Goal: Answer question/provide support: Share knowledge or assist other users

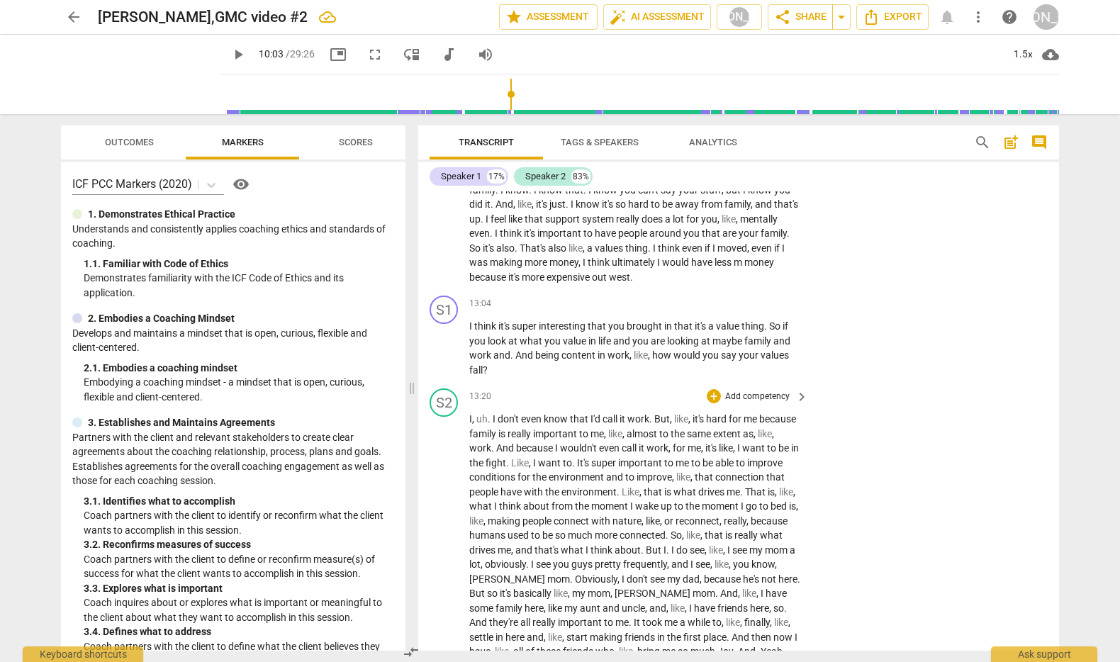
scroll to position [2965, 0]
click at [446, 355] on span "play_arrow" at bounding box center [444, 346] width 17 height 17
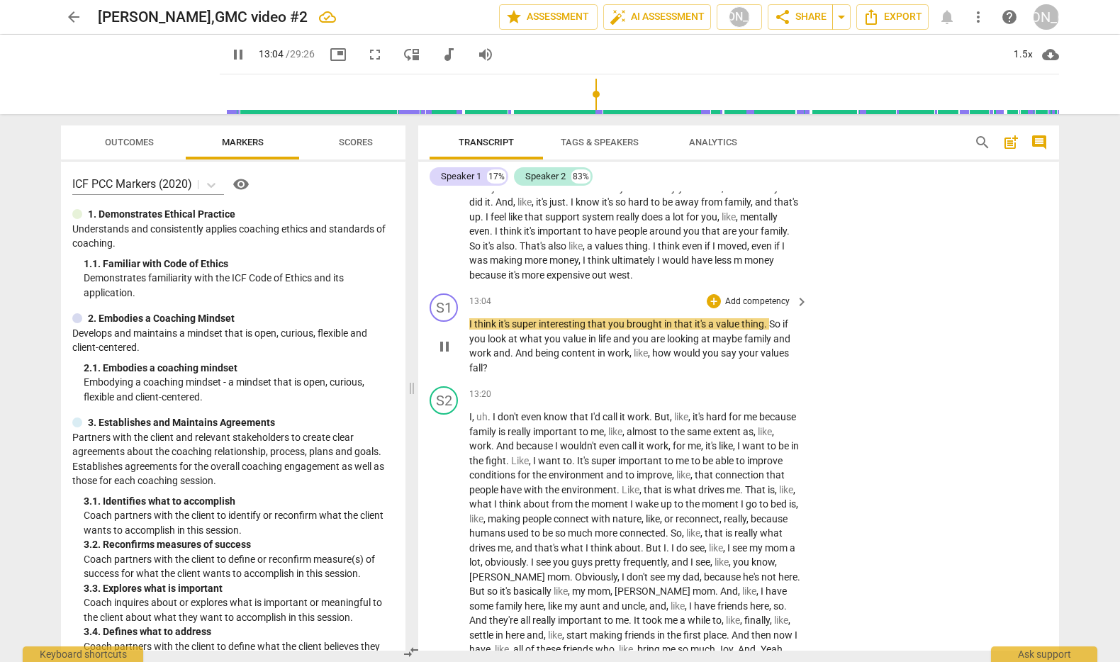
click at [734, 308] on p "Add competency" at bounding box center [757, 302] width 67 height 13
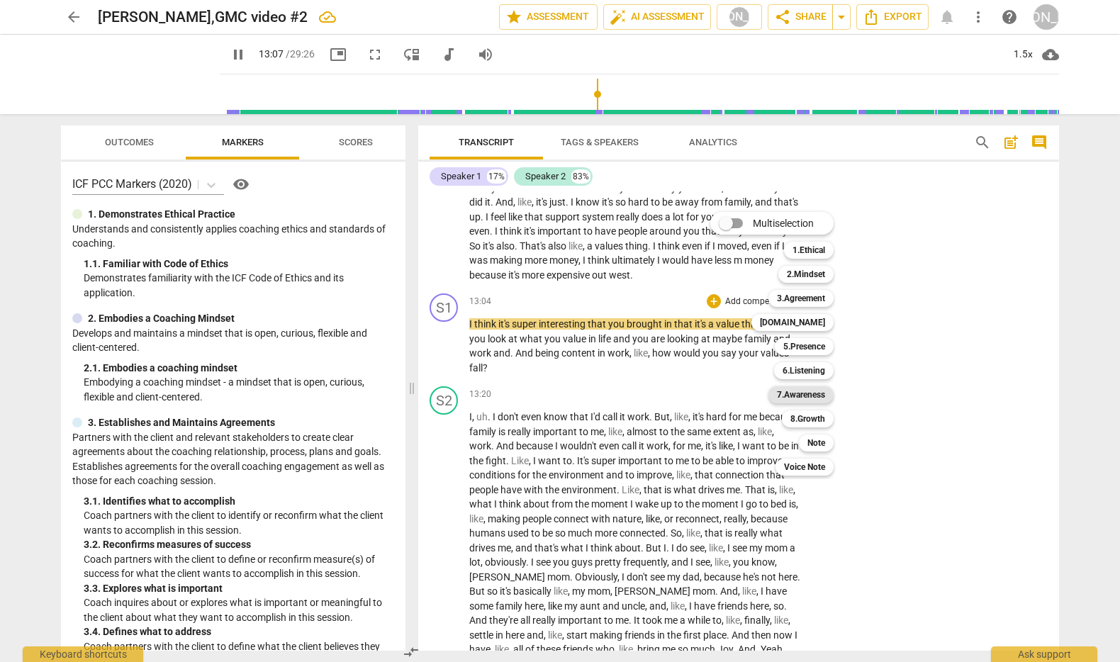
click at [817, 393] on b "7.Awareness" at bounding box center [801, 394] width 48 height 17
type input "787"
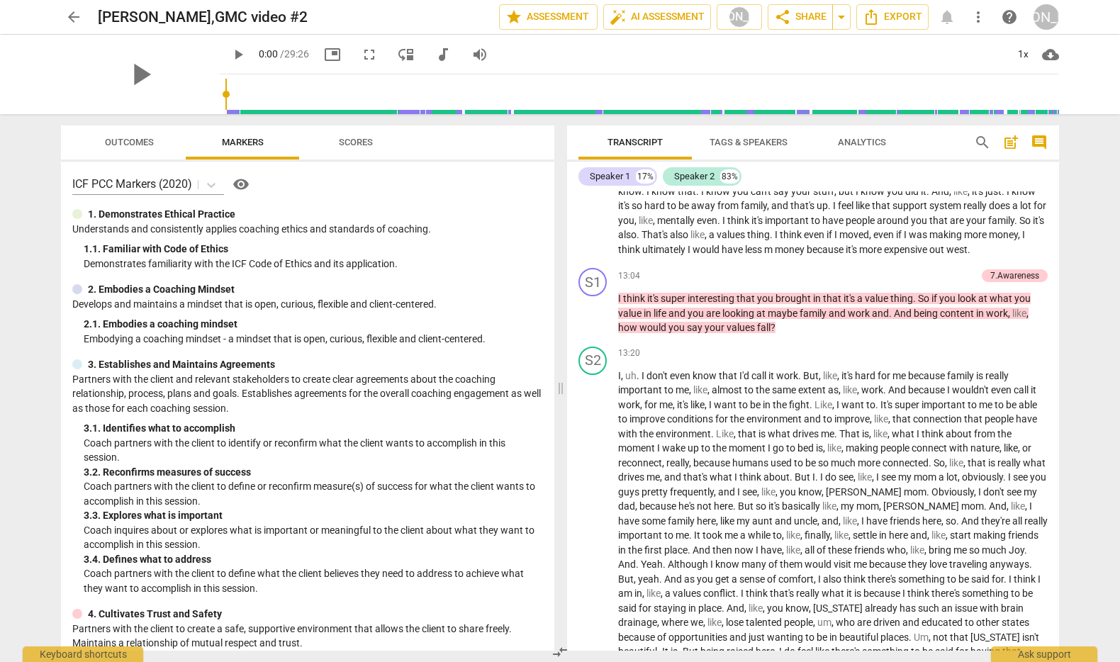
scroll to position [2448, 0]
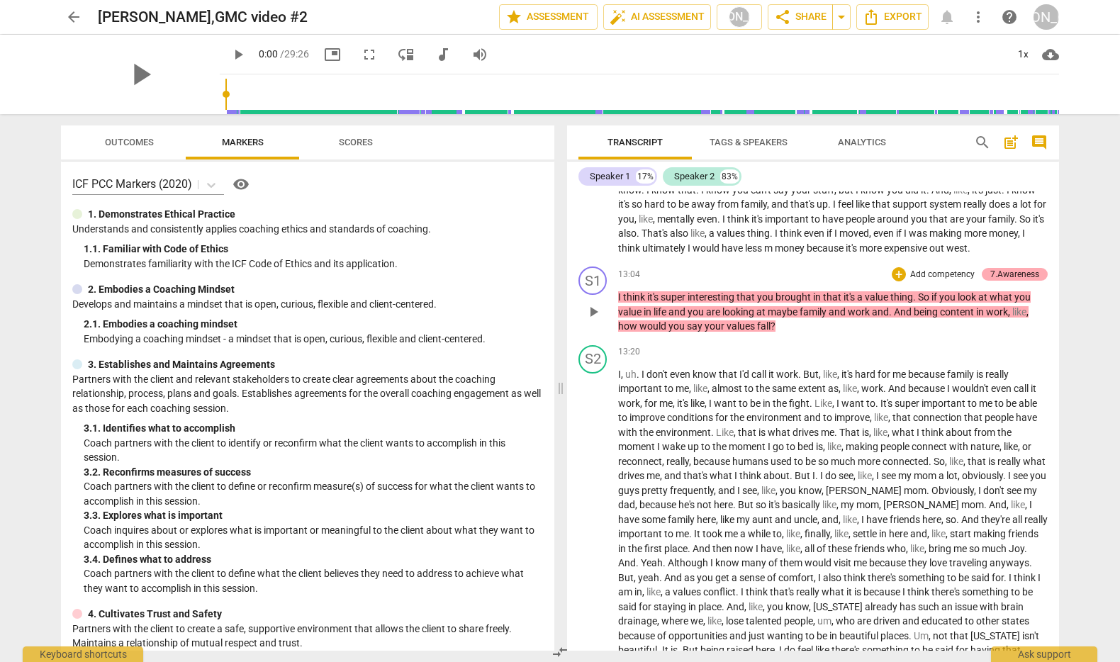
click at [1013, 281] on div "7.Awareness" at bounding box center [1014, 274] width 49 height 13
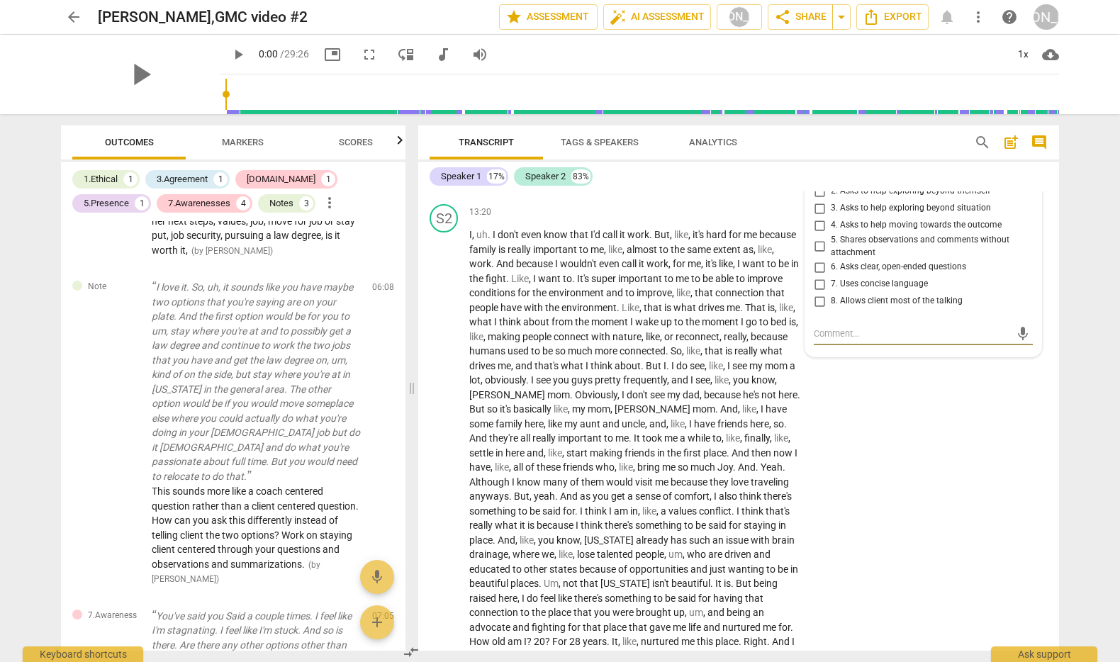
scroll to position [2174, 0]
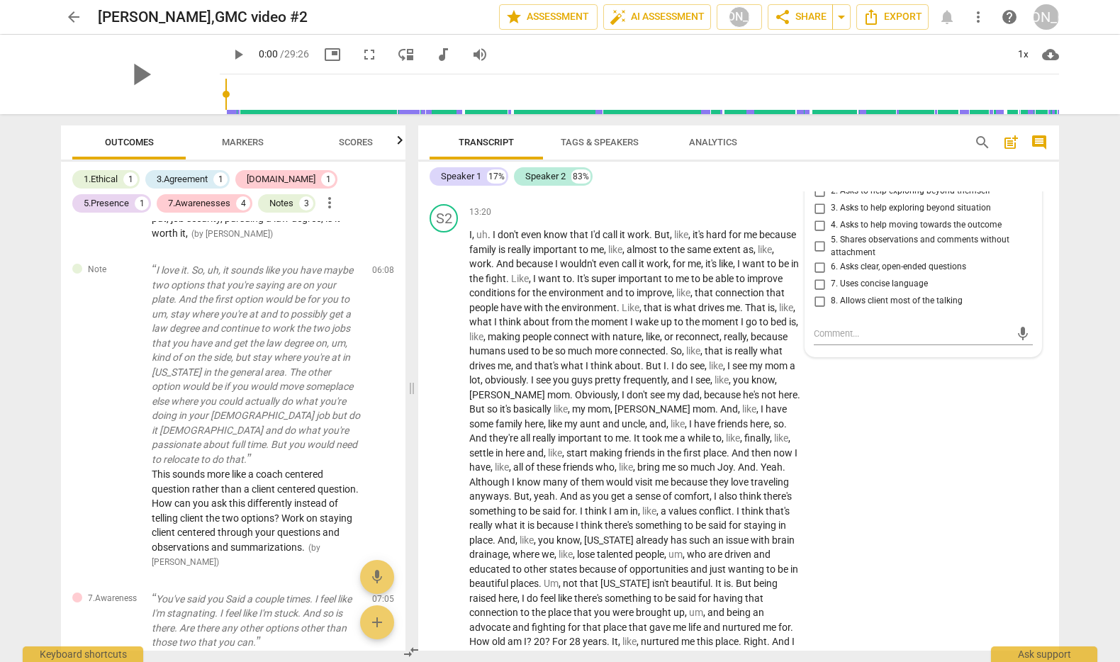
click at [814, 183] on input "1. Asks about a current way of thinking" at bounding box center [819, 174] width 23 height 17
checkbox input "true"
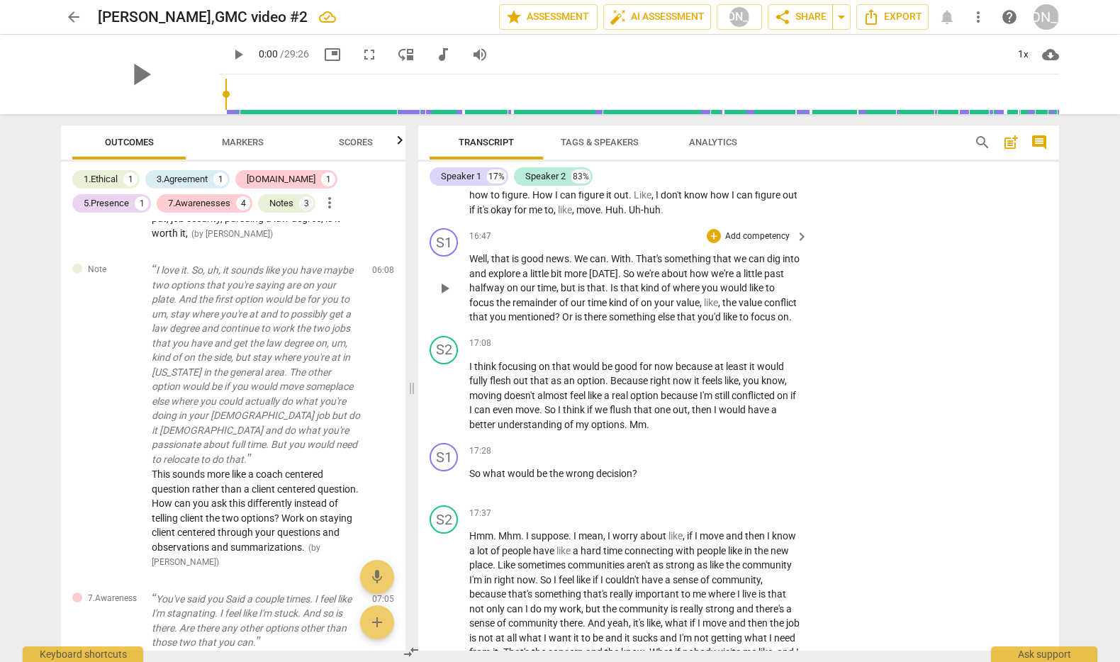
scroll to position [3804, 0]
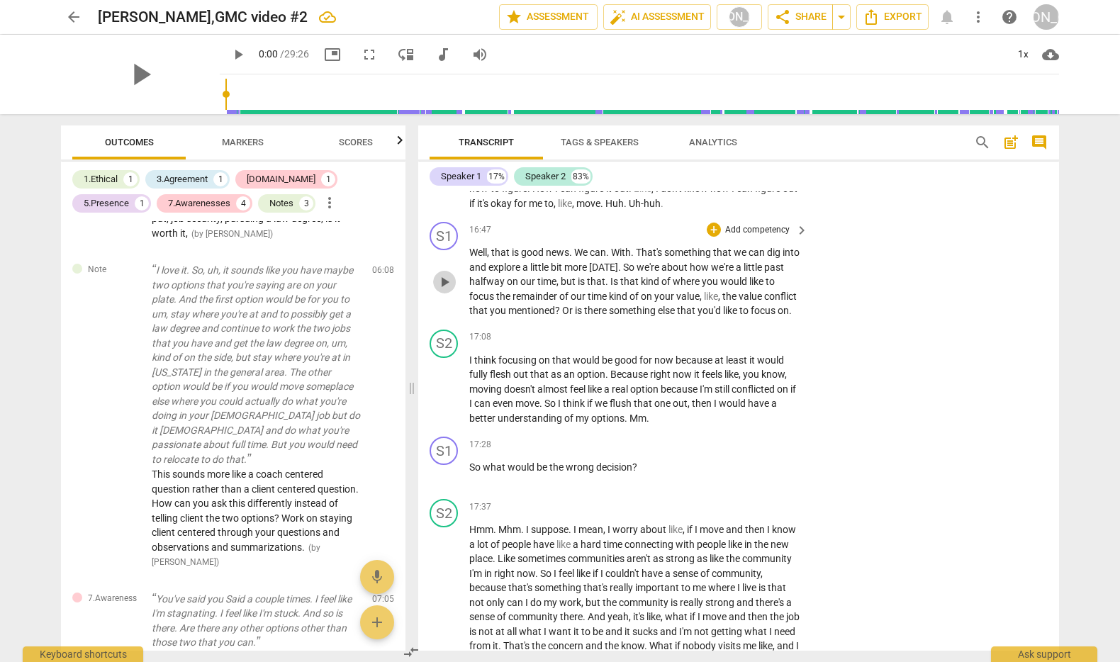
click at [444, 291] on span "play_arrow" at bounding box center [444, 282] width 17 height 17
click at [741, 237] on p "Add competency" at bounding box center [757, 230] width 67 height 13
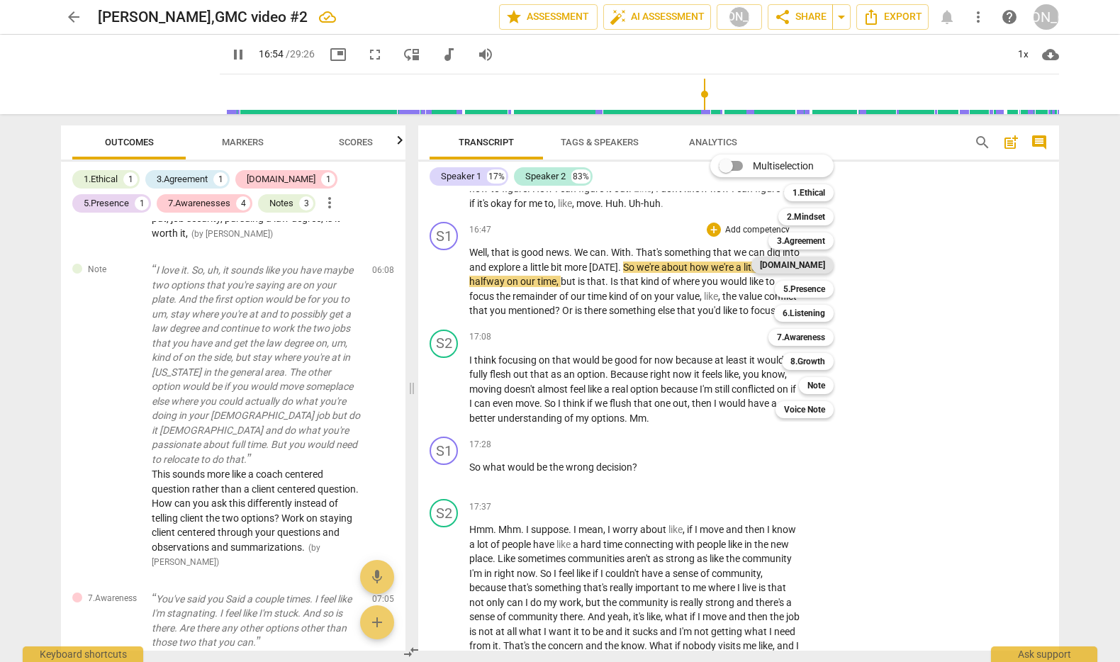
click at [809, 260] on b "[DOMAIN_NAME]" at bounding box center [792, 265] width 65 height 17
type input "1015"
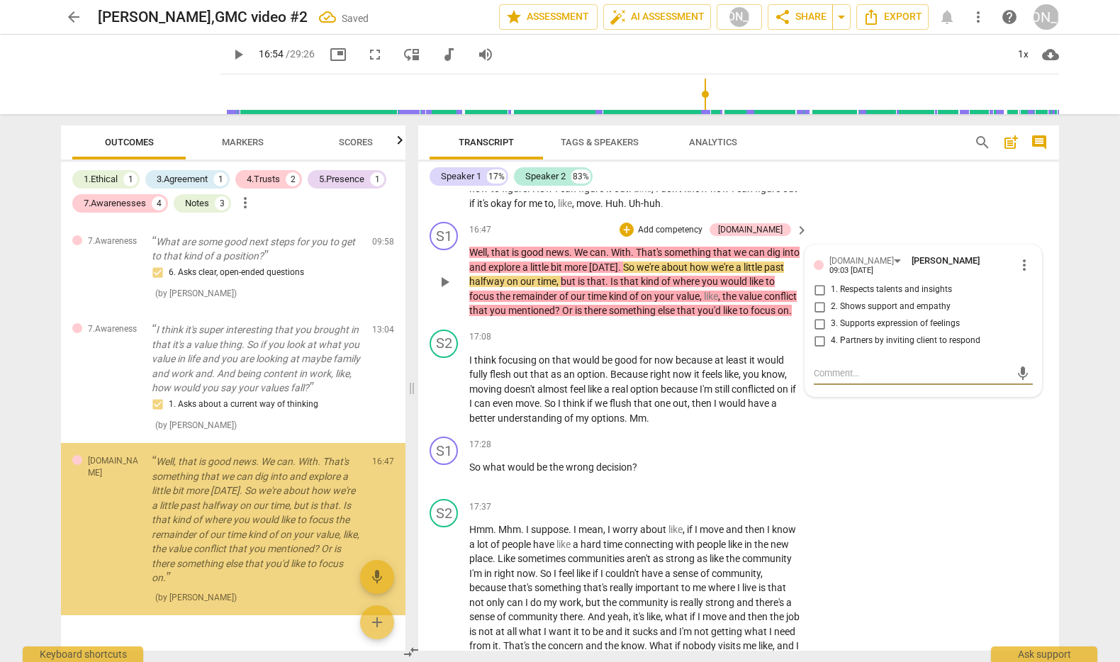
scroll to position [3861, 0]
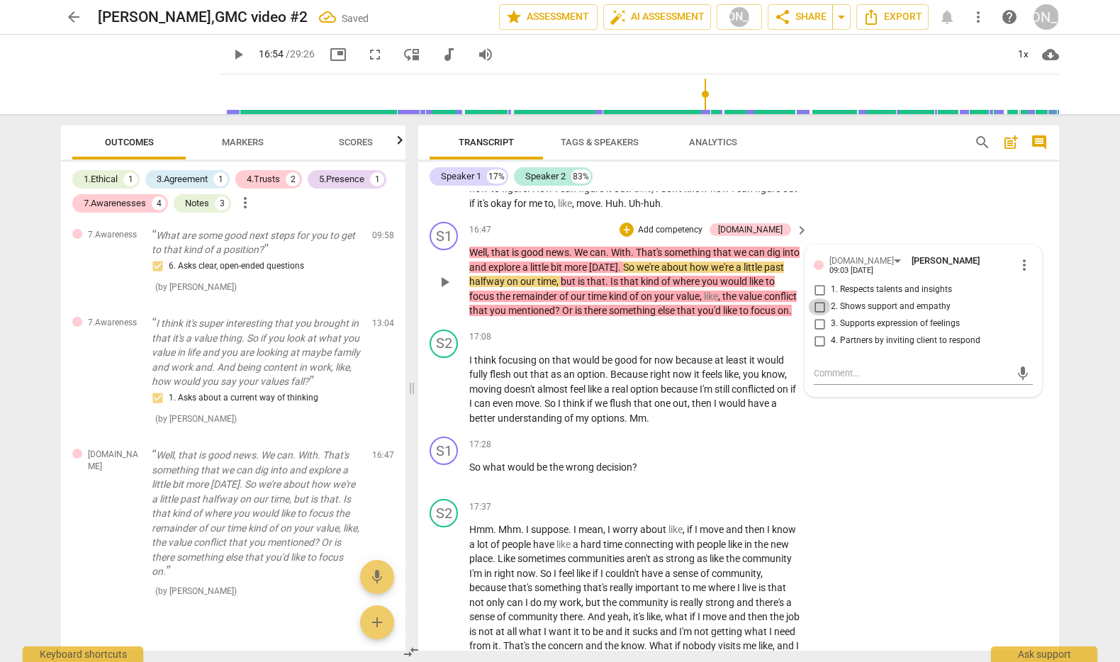
click at [814, 315] on input "2. Shows support and empathy" at bounding box center [819, 306] width 23 height 17
checkbox input "true"
click at [816, 349] on input "4. Partners by inviting client to respond" at bounding box center [819, 340] width 23 height 17
checkbox input "true"
click at [676, 237] on p "Add competency" at bounding box center [669, 230] width 67 height 13
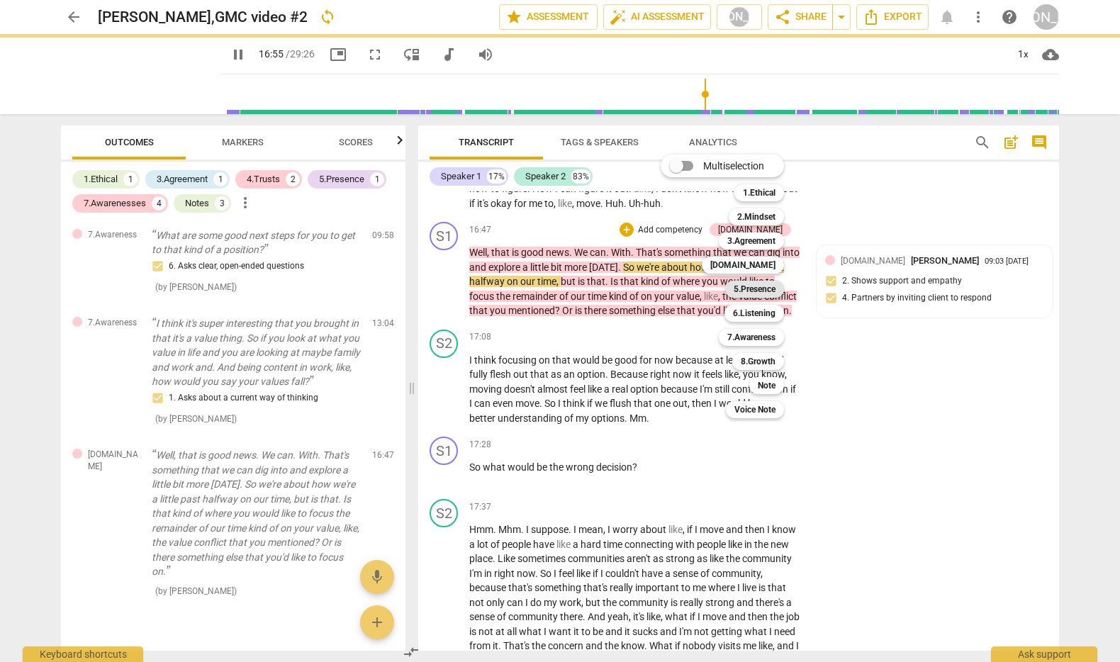
click at [761, 284] on b "5.Presence" at bounding box center [755, 289] width 42 height 17
type input "1016"
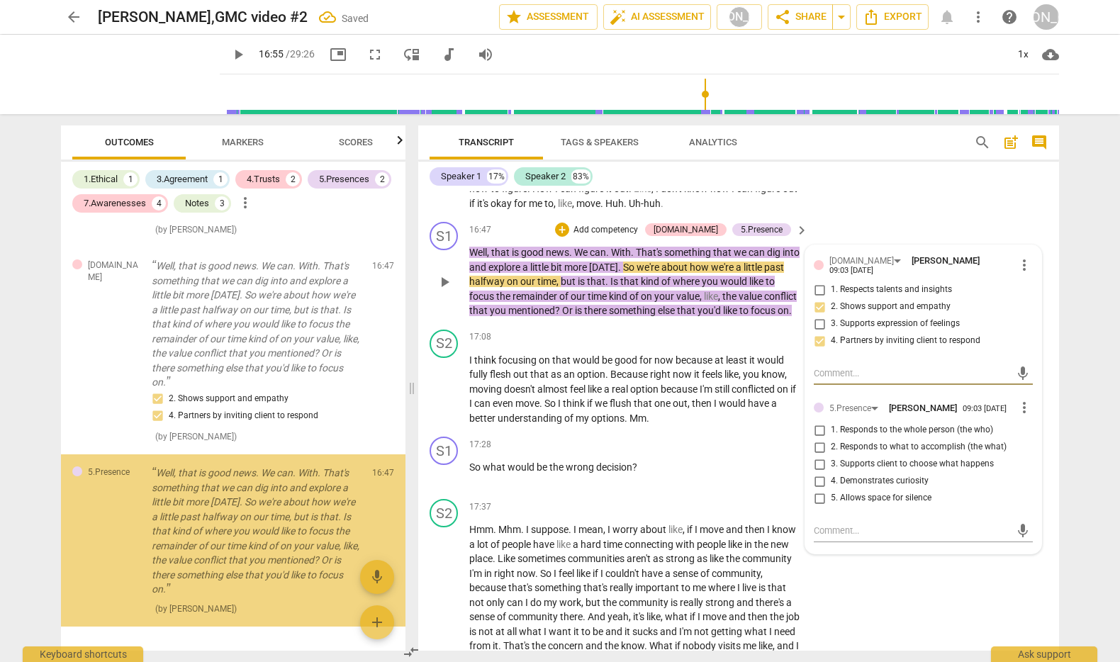
scroll to position [4068, 0]
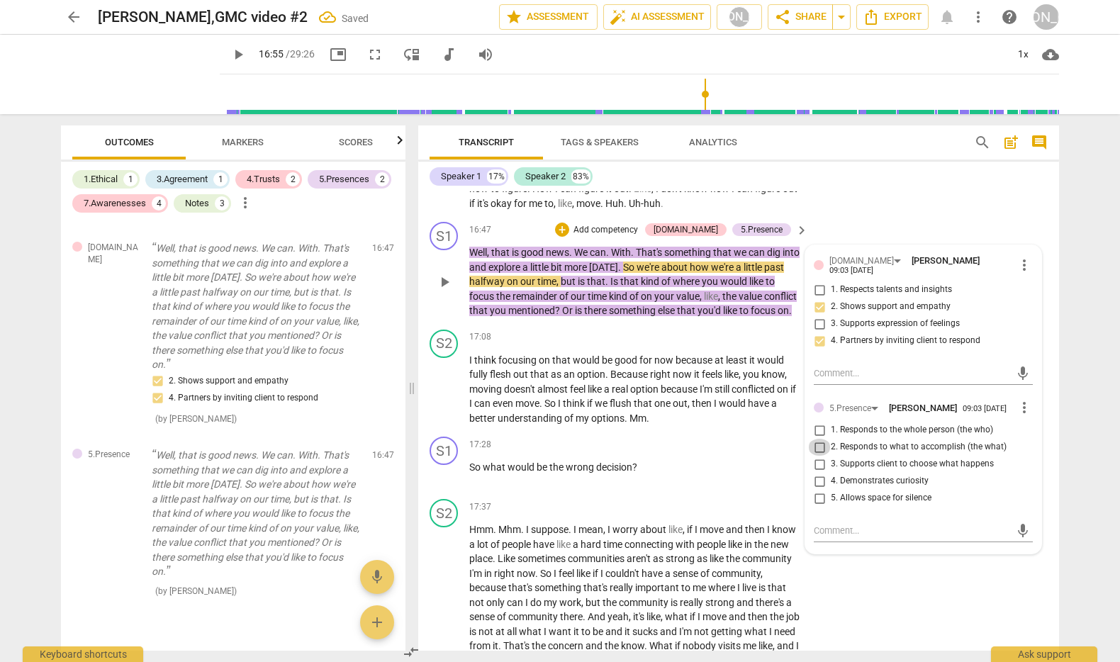
click at [814, 456] on input "2. Responds to what to accomplish (the what)" at bounding box center [819, 447] width 23 height 17
checkbox input "true"
click at [815, 473] on input "3. Supports client to choose what happens" at bounding box center [819, 464] width 23 height 17
checkbox input "true"
click at [616, 237] on p "Add competency" at bounding box center [605, 230] width 67 height 13
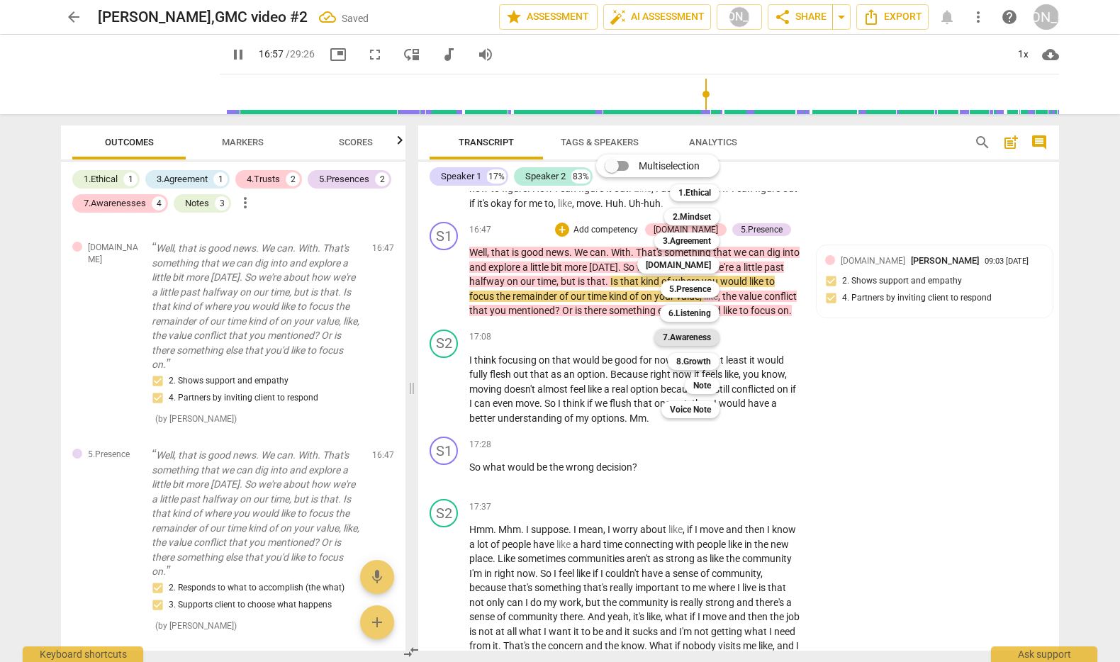
click at [703, 337] on b "7.Awareness" at bounding box center [687, 337] width 48 height 17
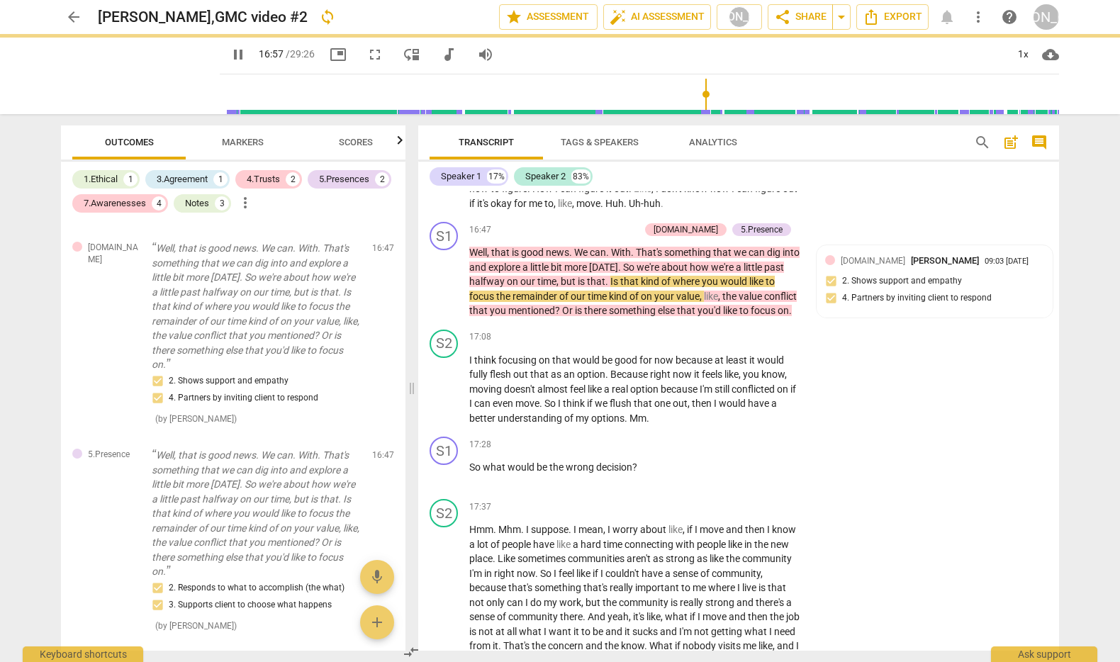
type input "1018"
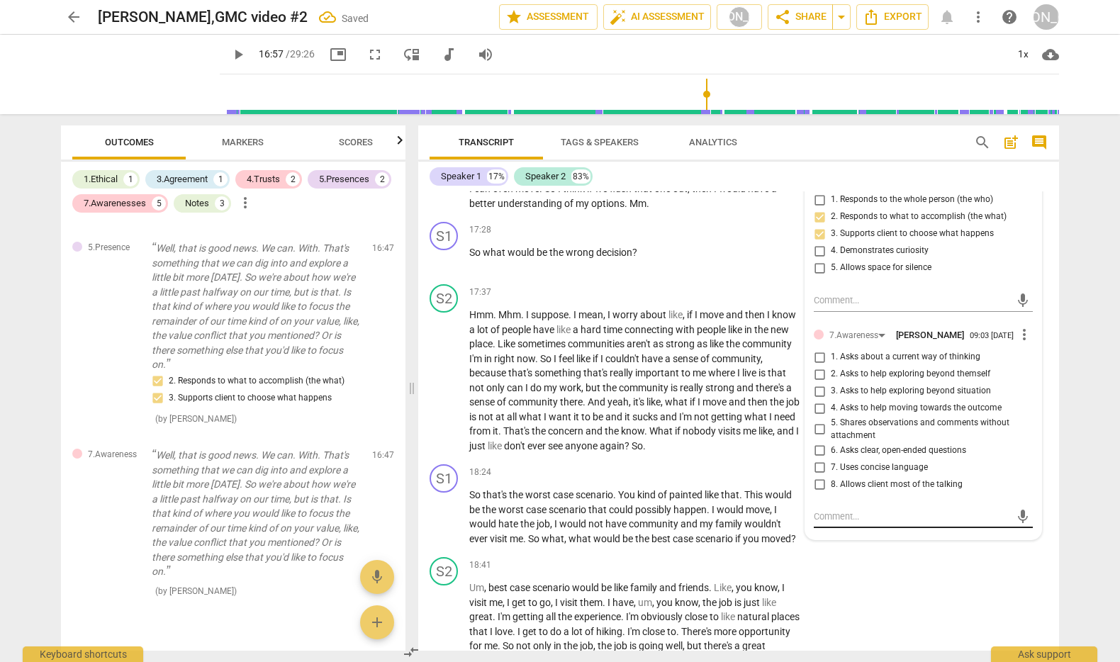
scroll to position [4066, 0]
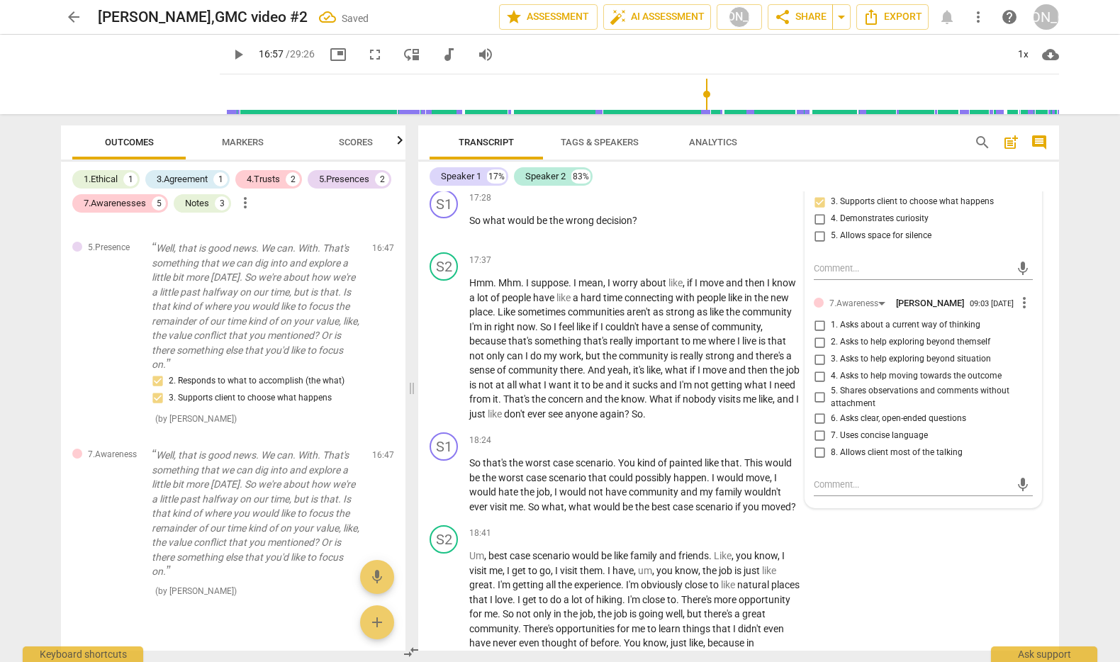
click at [814, 427] on input "6. Asks clear, open-ended questions" at bounding box center [819, 418] width 23 height 17
drag, startPoint x: 815, startPoint y: 485, endPoint x: 816, endPoint y: 495, distance: 10.0
click at [815, 427] on input "6. Asks clear, open-ended questions" at bounding box center [819, 418] width 23 height 17
checkbox input "true"
drag, startPoint x: 831, startPoint y: 553, endPoint x: 1019, endPoint y: 543, distance: 188.8
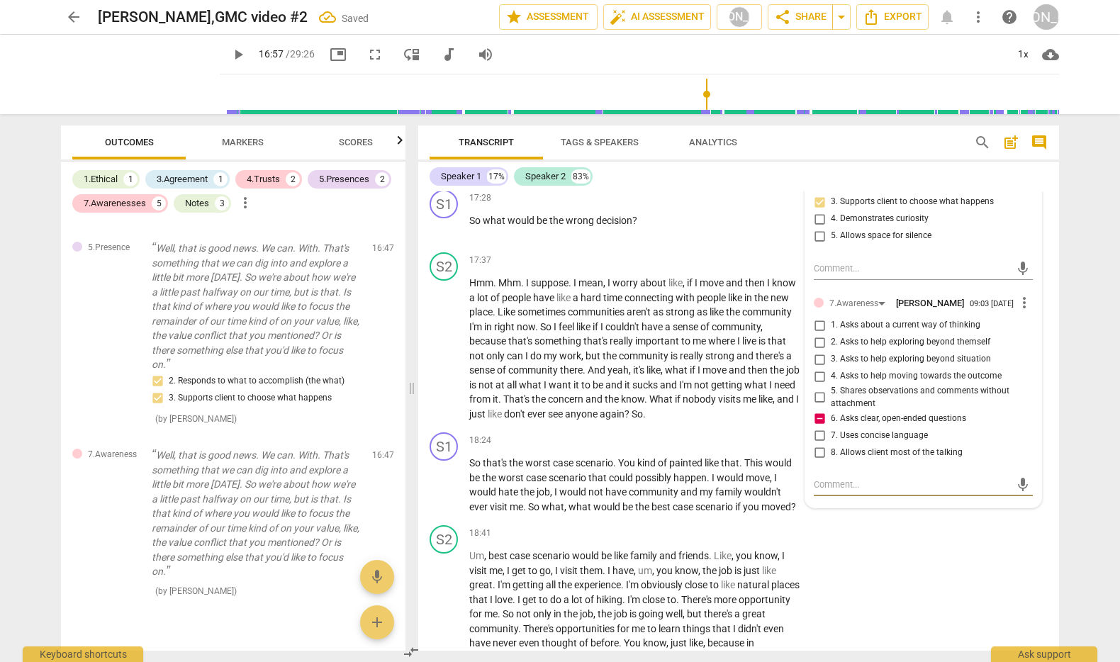
click at [832, 491] on textarea at bounding box center [912, 484] width 196 height 13
type textarea "J"
type textarea "Ju"
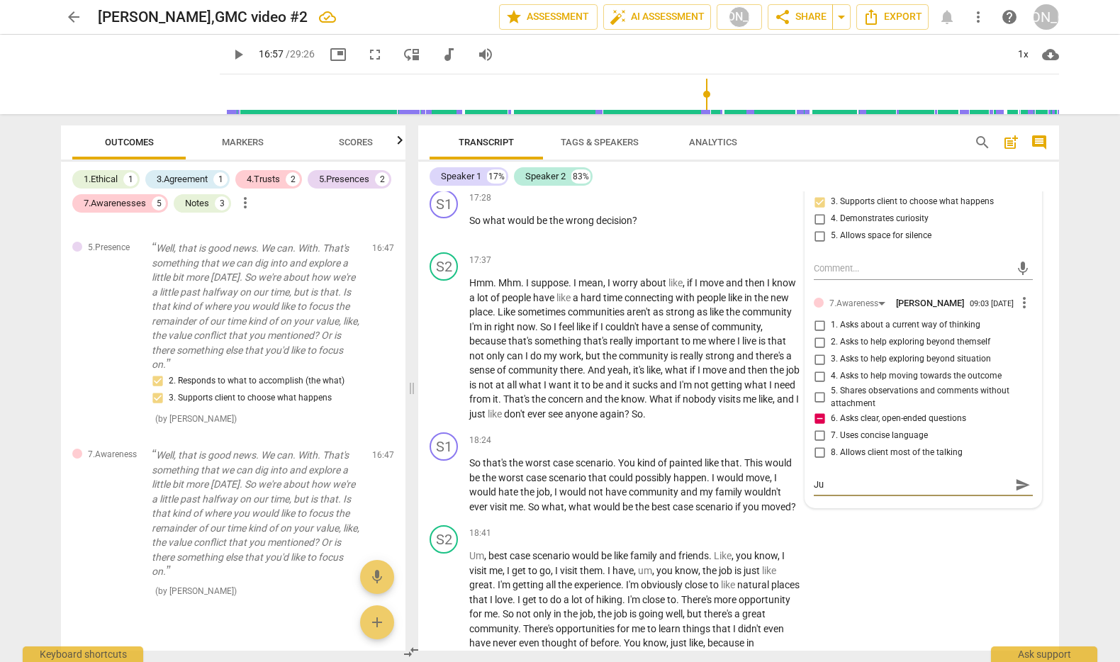
type textarea "Jus"
type textarea "Just"
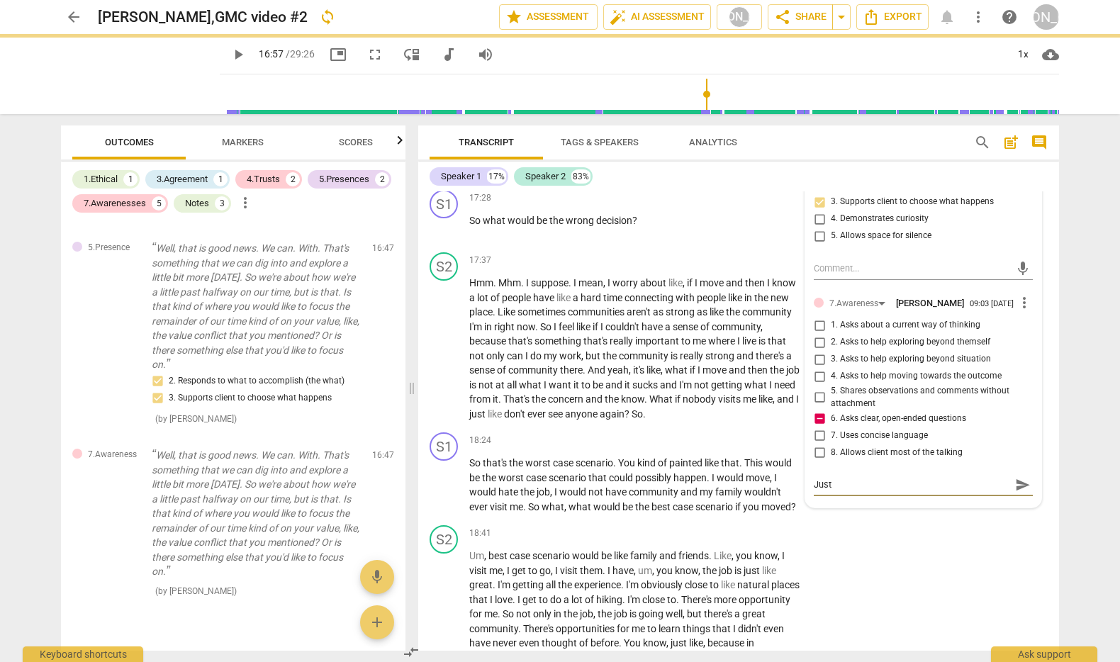
type textarea "Just"
type textarea "Just a"
type textarea "Just aask"
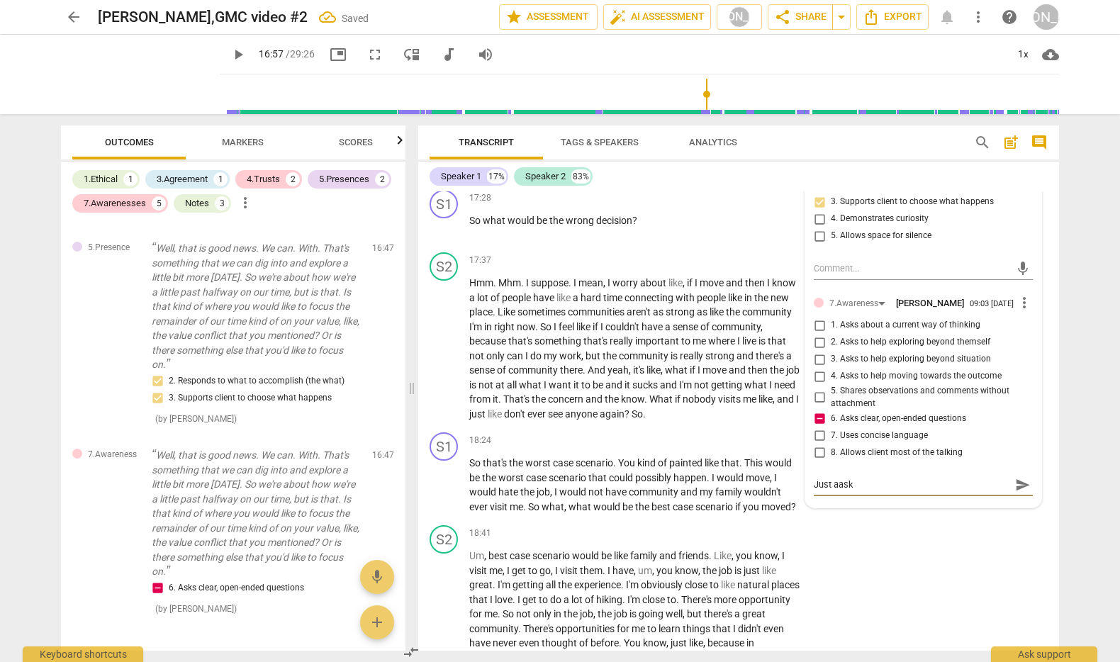
type textarea "Just aask"
type textarea "Just aas"
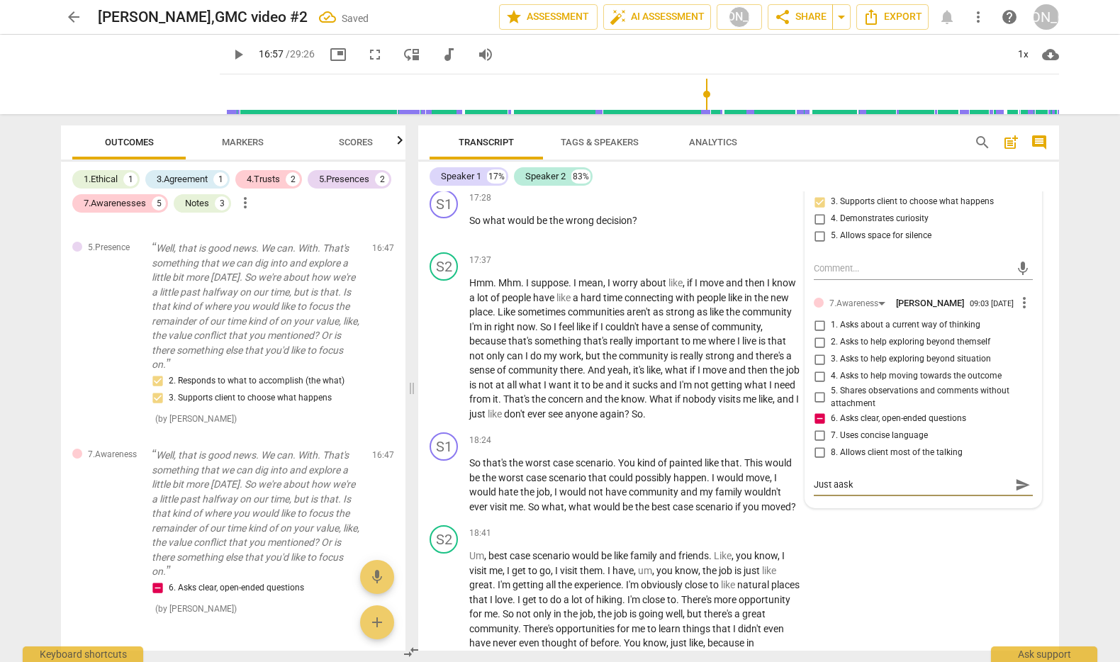
type textarea "Just aas"
type textarea "Just aa"
type textarea "Just a"
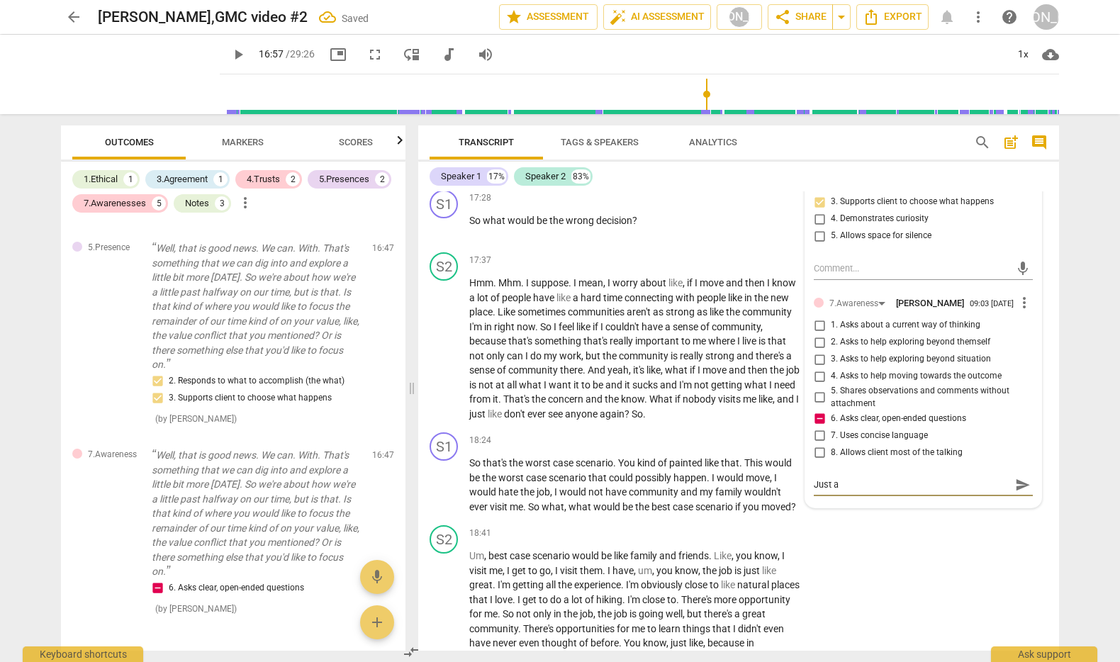
type textarea "Just as"
type textarea "Just ask"
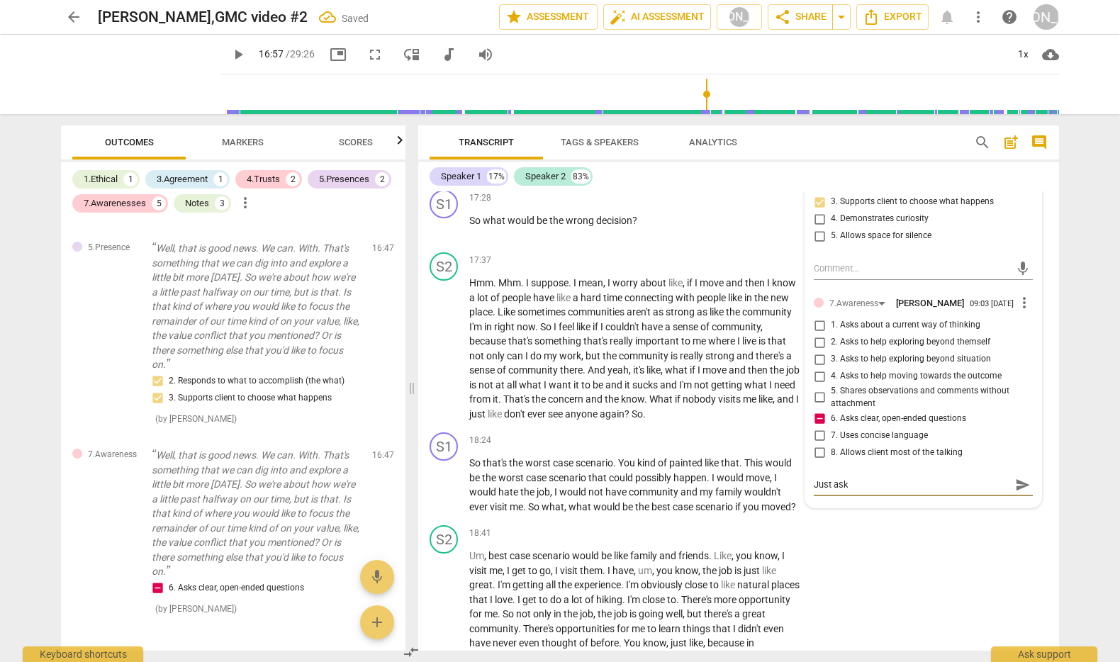
type textarea "Just ask"
type textarea "Just ask o"
type textarea "Just ask on"
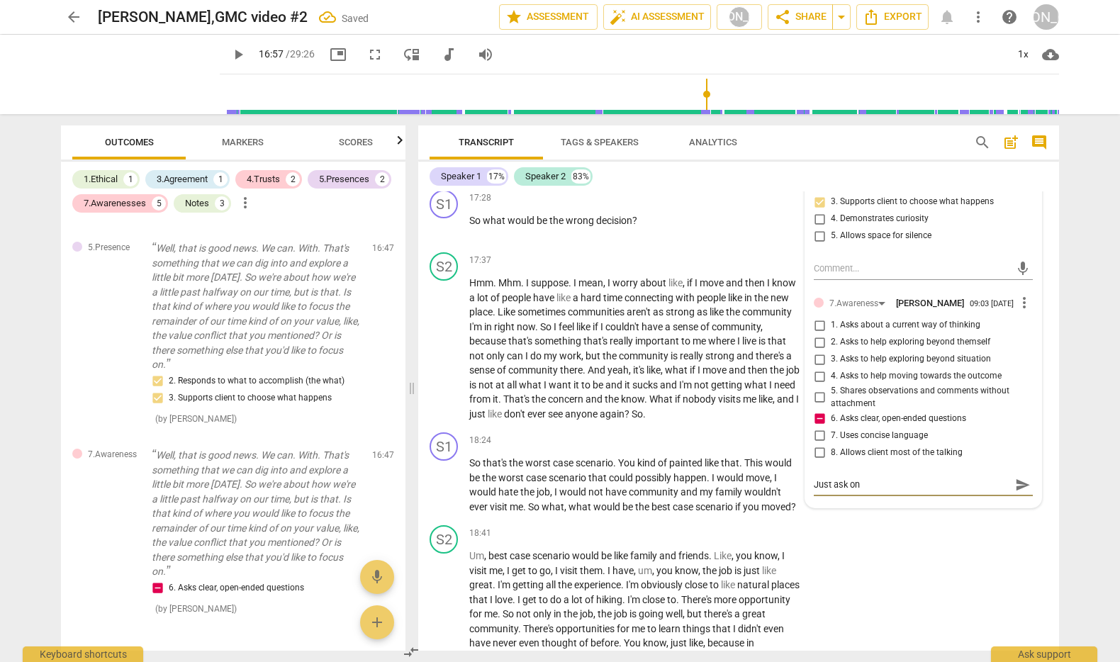
type textarea "Just ask one"
type textarea "Just ask one c"
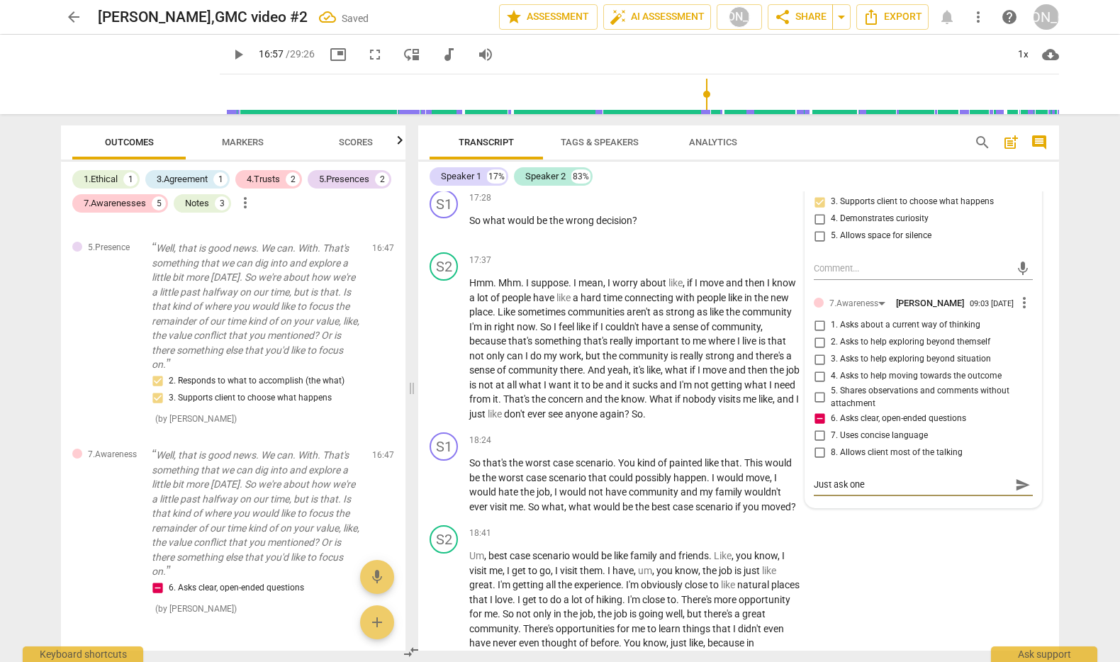
type textarea "Just ask one c"
type textarea "Just ask one cl"
type textarea "Just ask one cle"
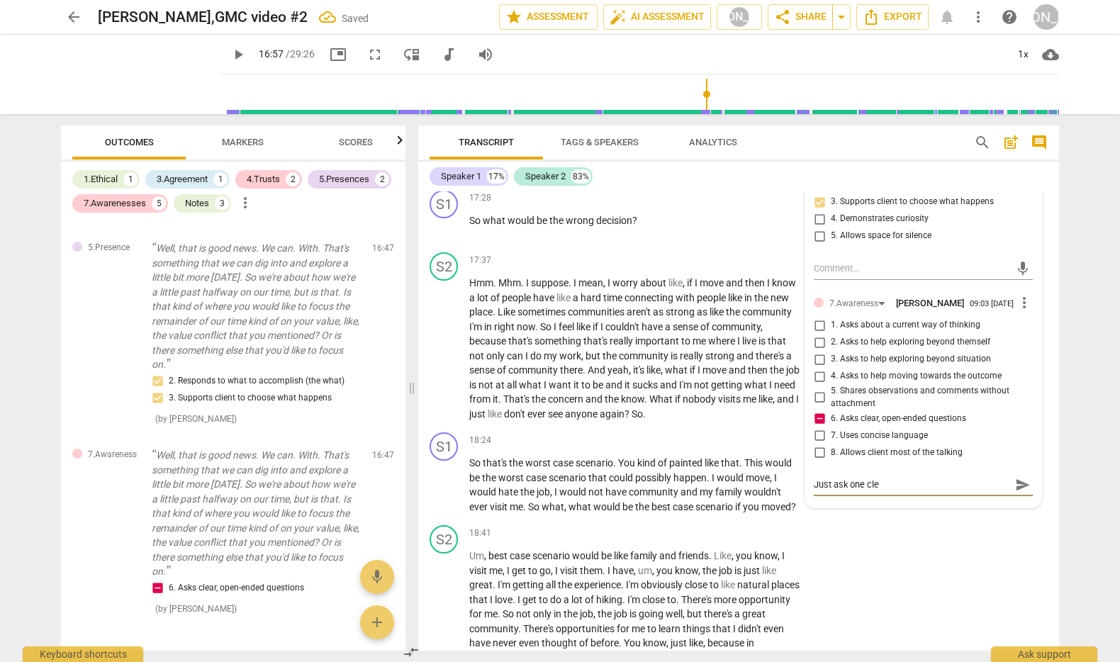
type textarea "Just ask one clea"
type textarea "Just ask one clear"
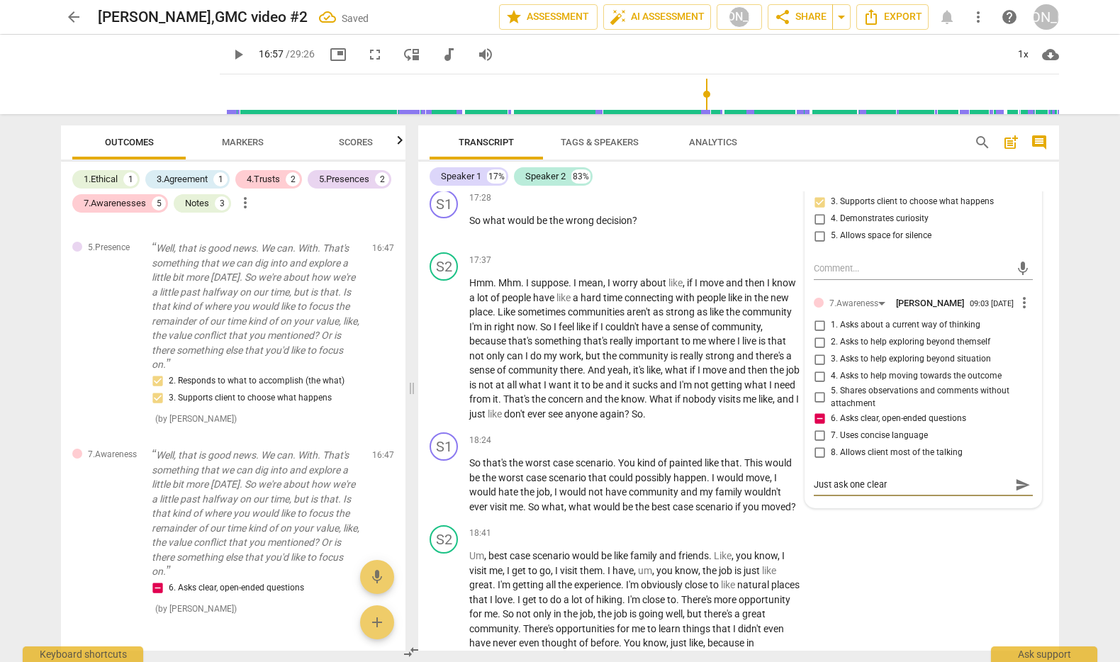
type textarea "Just ask one clear"
type textarea "Just ask one clear a"
type textarea "Just ask one clear an"
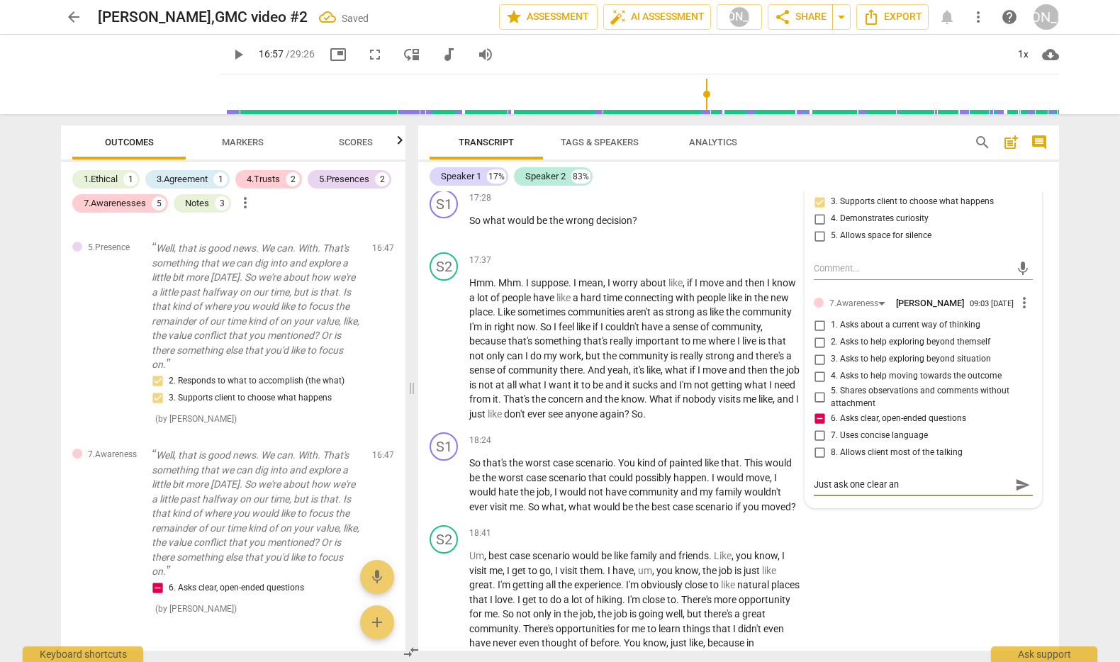
type textarea "Just ask one clear and"
type textarea "Just ask one clear and c"
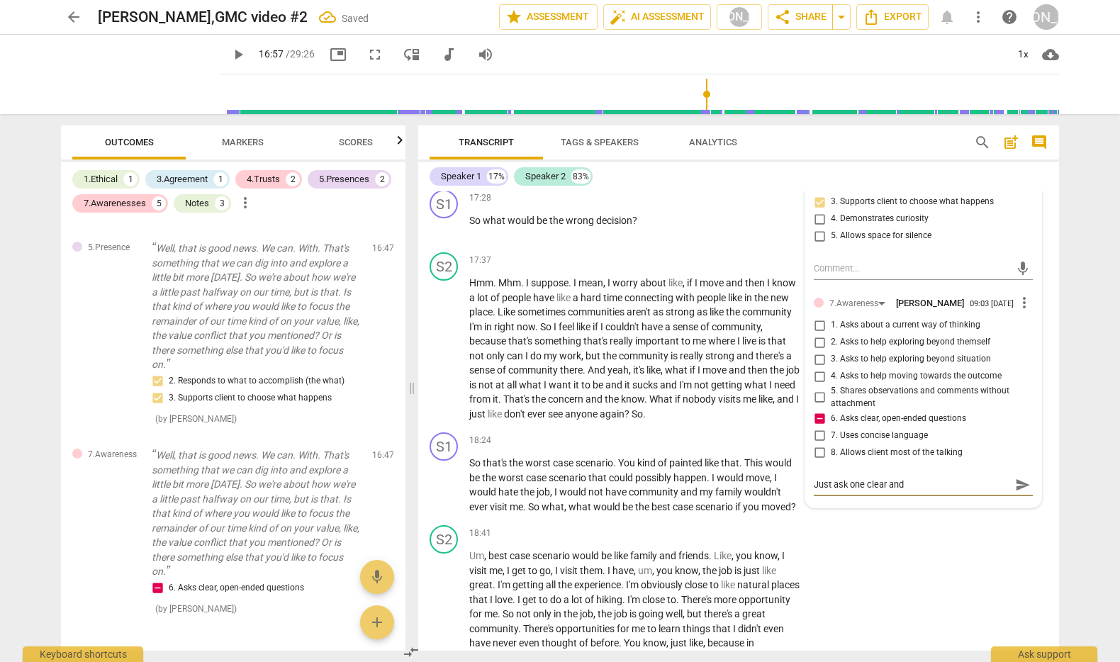
type textarea "Just ask one clear and c"
type textarea "Just ask one clear and co"
type textarea "Just ask one clear and con"
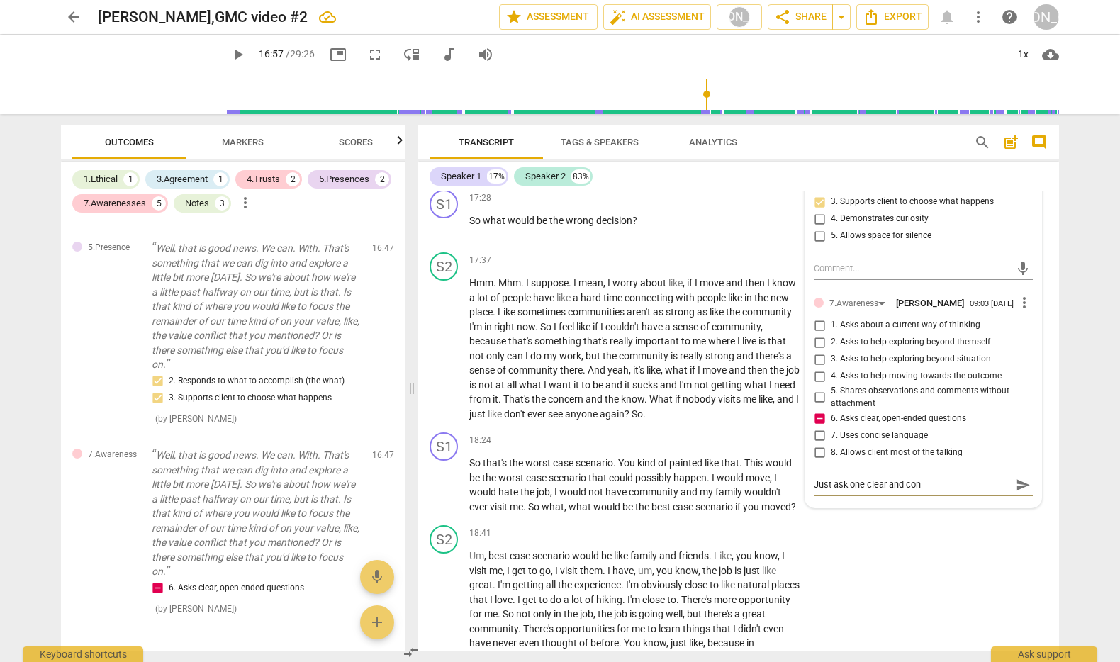
type textarea "Just ask one clear and conc"
type textarea "Just ask one clear and conci"
type textarea "Just ask one clear and concis"
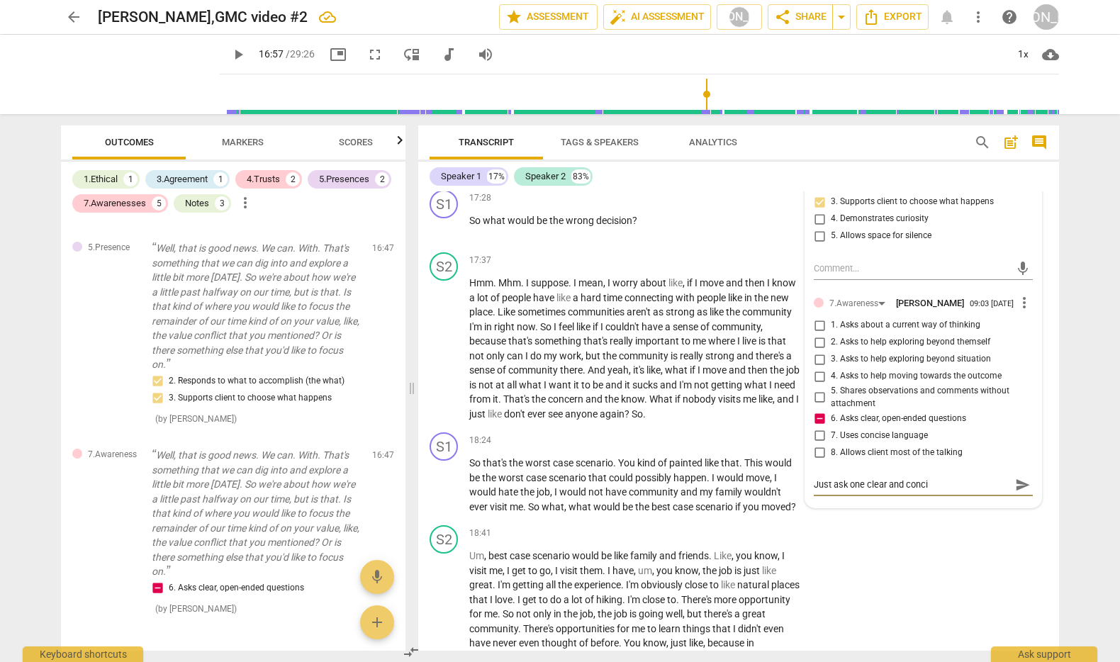
type textarea "Just ask one clear and concis"
type textarea "Just ask one clear and concise"
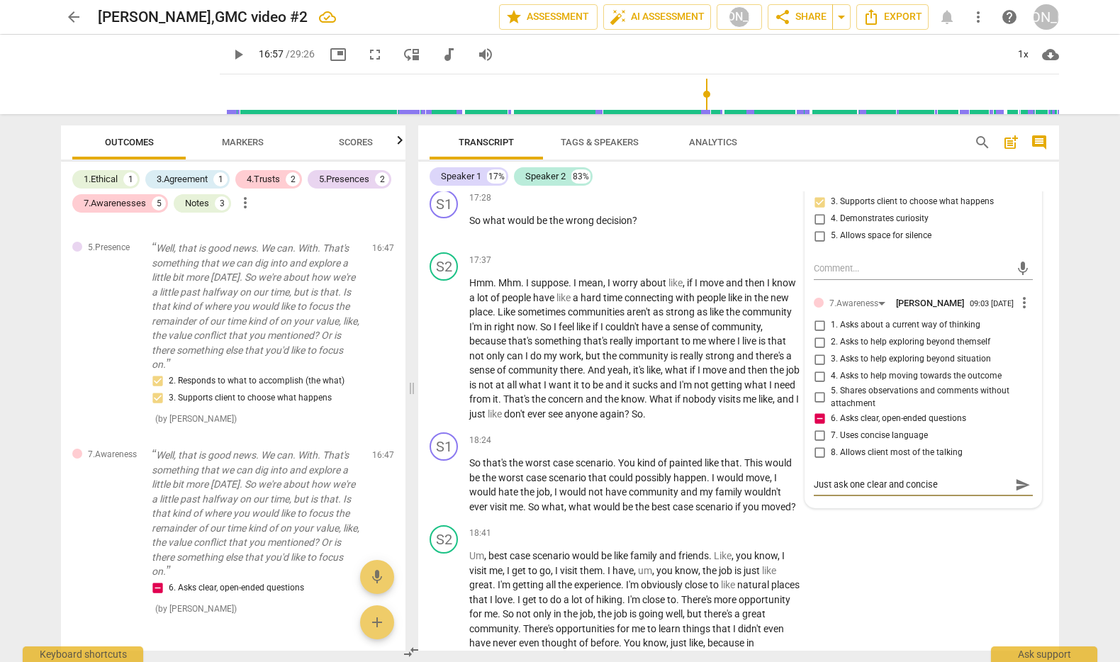
type textarea "Just ask one clear and concise q"
type textarea "Just ask one clear and concise qu"
type textarea "Just ask one clear and concise que"
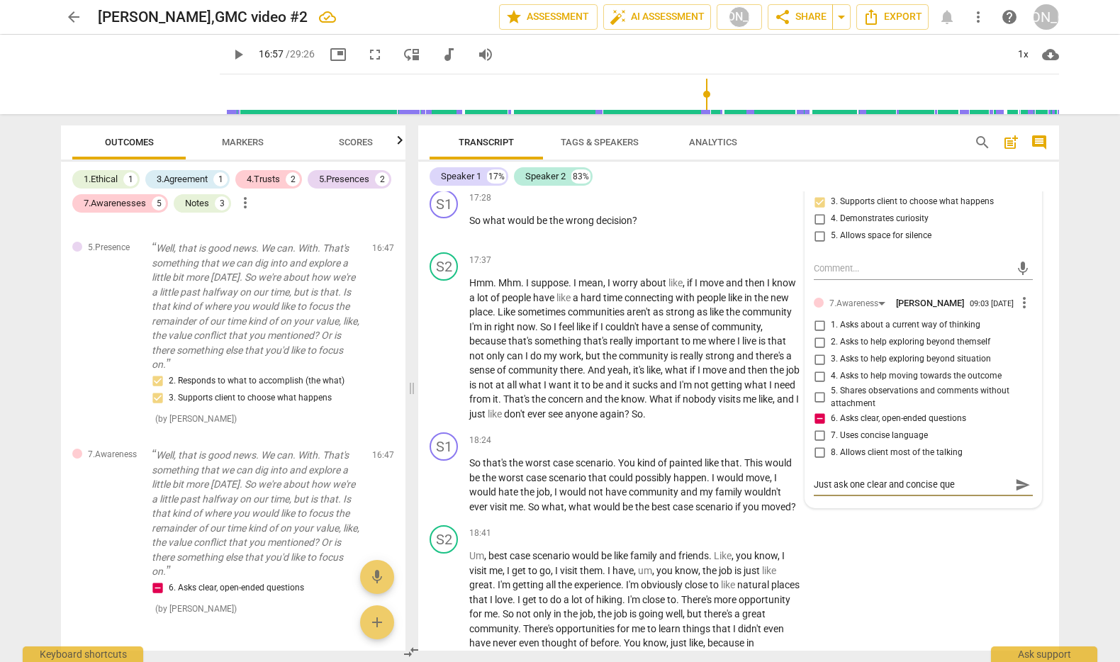
type textarea "Just ask one clear and concise ques"
type textarea "Just ask one clear and concise quest"
type textarea "Just ask one clear and concise questi"
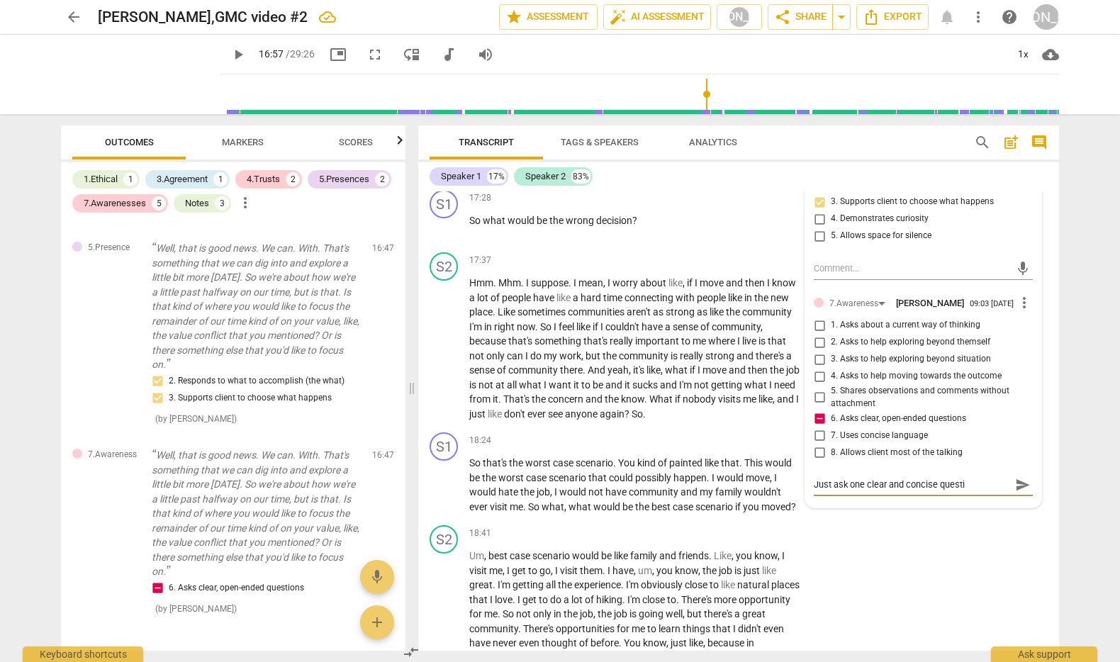
type textarea "Just ask one clear and concise questio"
type textarea "Just ask one clear and concise question"
type textarea "Just ask one clear and concise question."
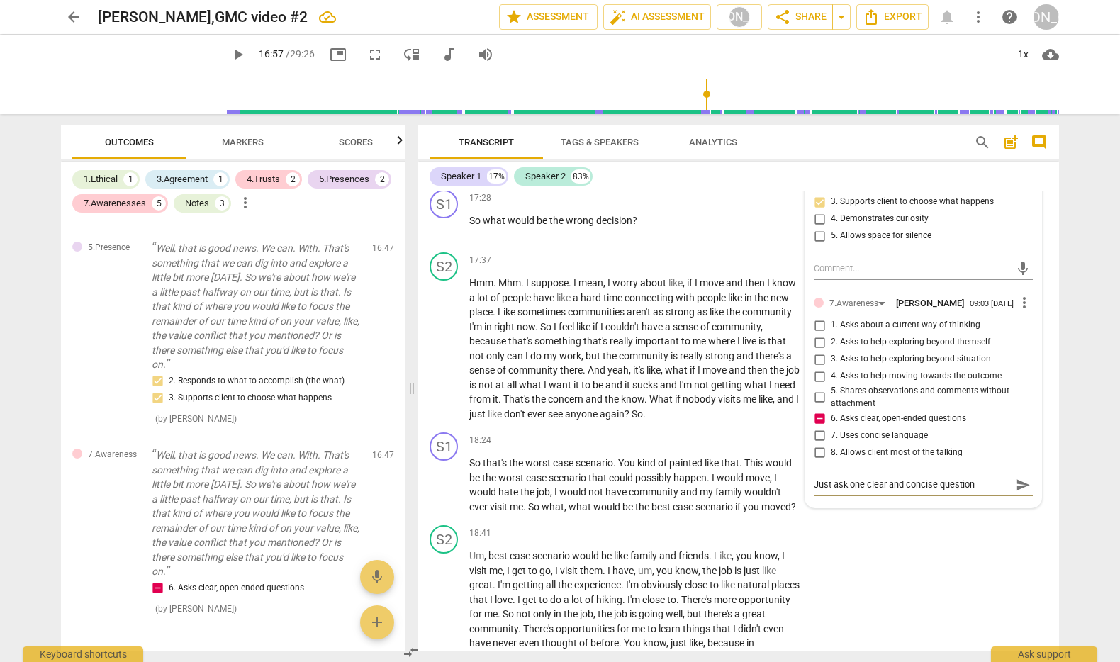
type textarea "Just ask one clear and concise question."
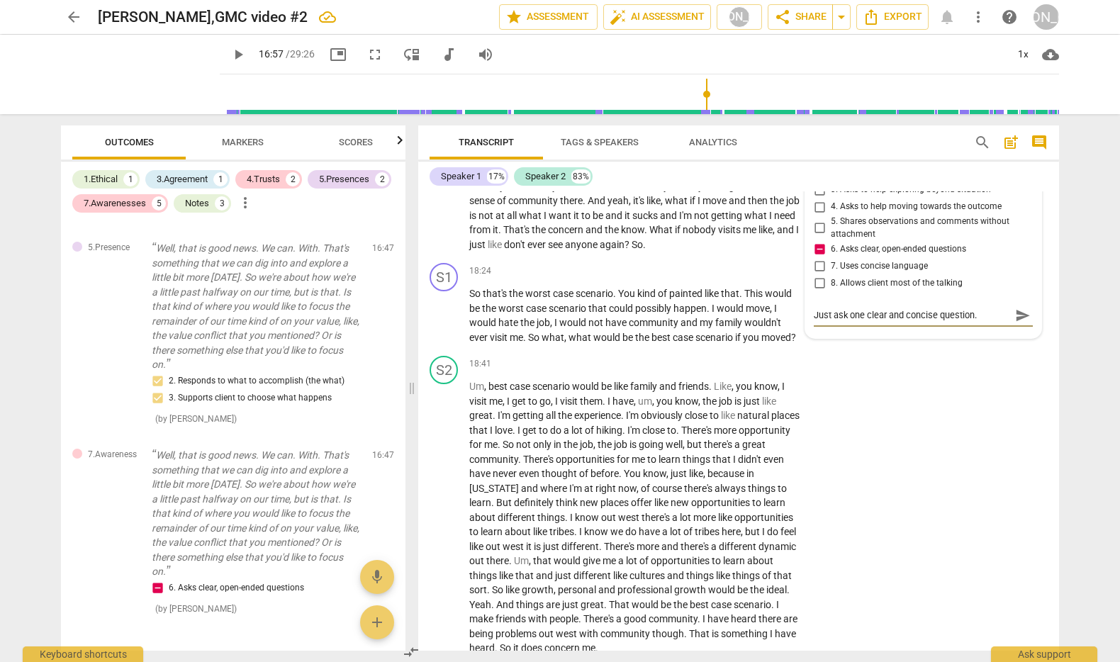
scroll to position [4237, 0]
type textarea "Just ask one clear and concise question."
type textarea "Just ask one clear and concise question. W"
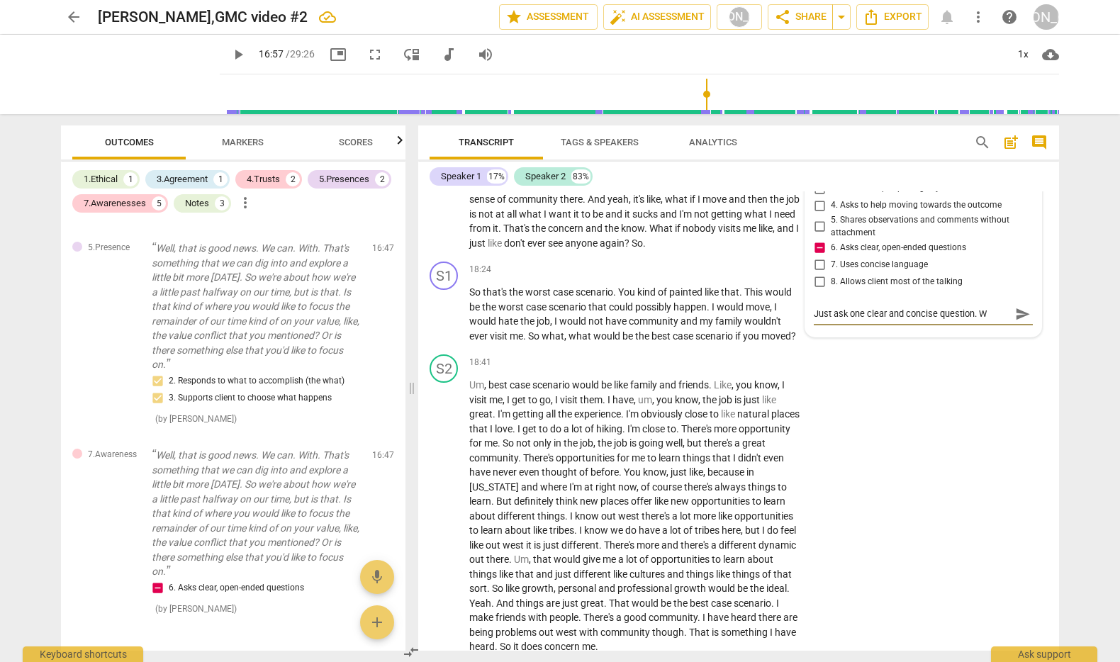
type textarea "Just ask one clear and concise question. Wh"
type textarea "Just ask one clear and concise question. Wha"
type textarea "Just ask one clear and concise question. What"
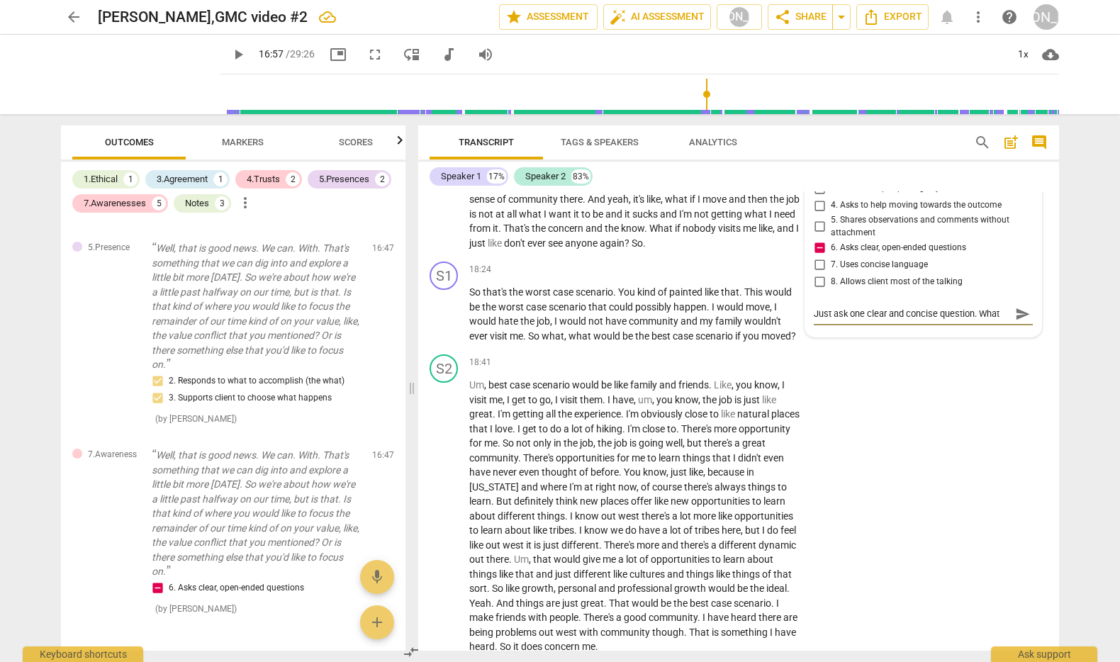
type textarea "Just ask one clear and concise question. What w"
type textarea "Just ask one clear and concise question. What wo"
type textarea "Just ask one clear and concise question. What wou"
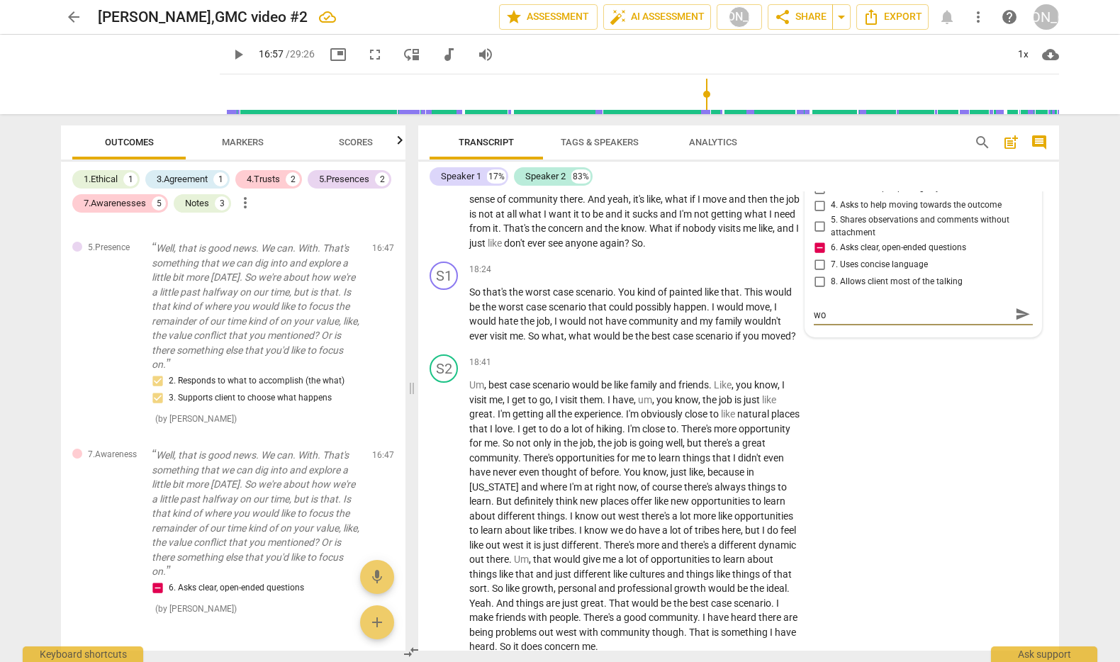
type textarea "Just ask one clear and concise question. What wou"
type textarea "Just ask one clear and concise question. What wo"
type textarea "Just ask one clear and concise question. What w"
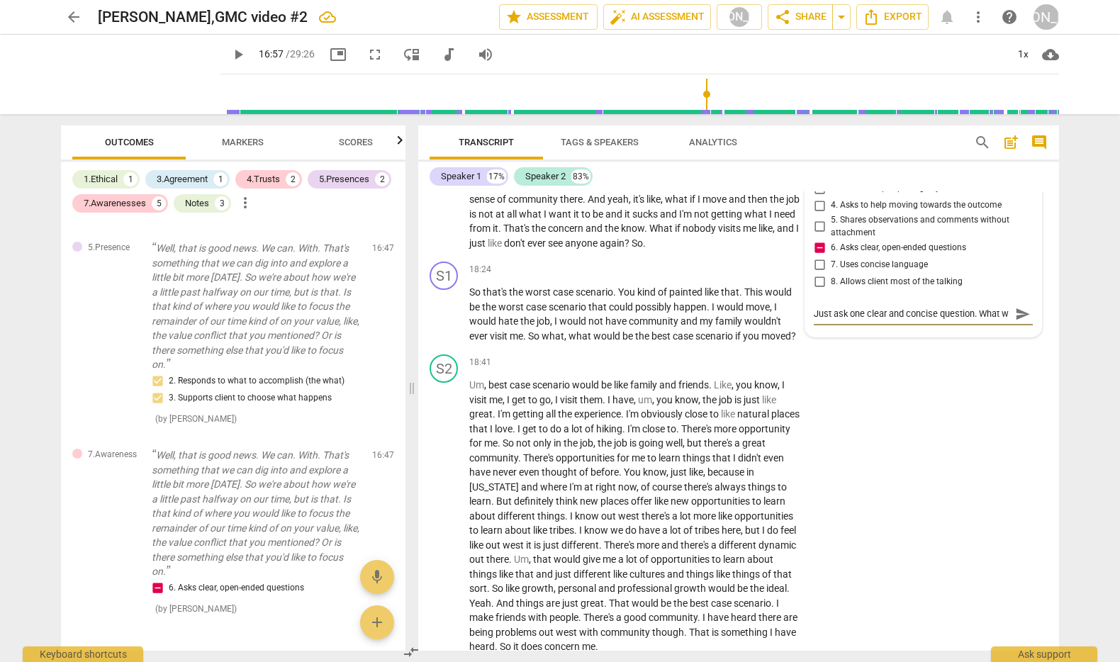
type textarea "Just ask one clear and concise question. What"
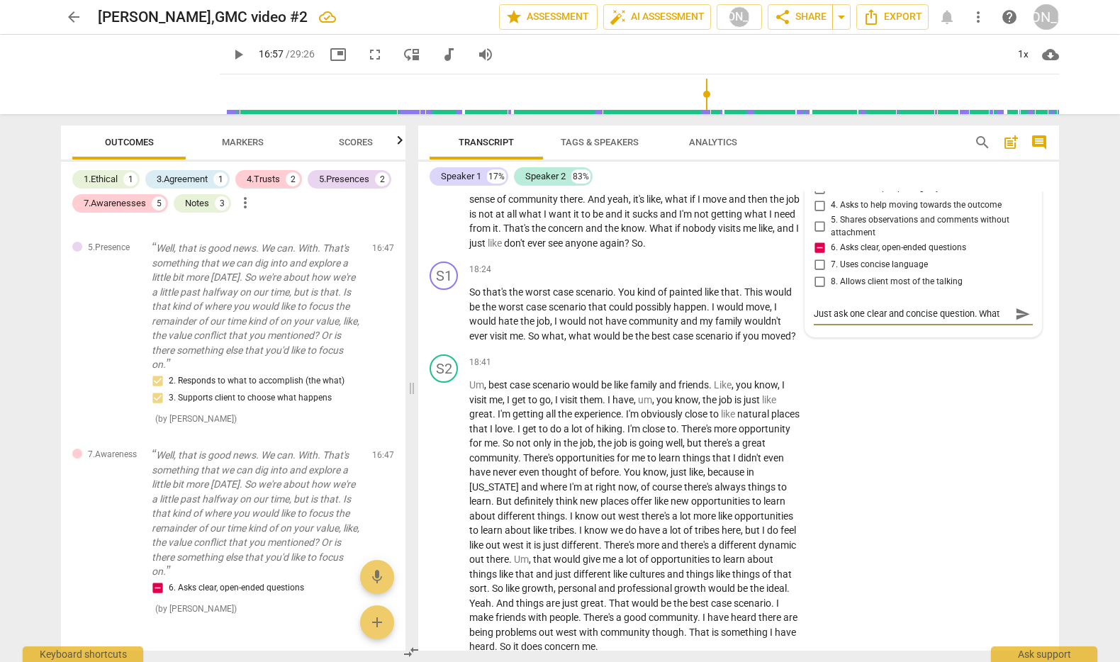
type textarea "Just ask one clear and concise question. Wha"
type textarea "Just ask one clear and concise question. Wh"
type textarea "Just ask one clear and concise question. W"
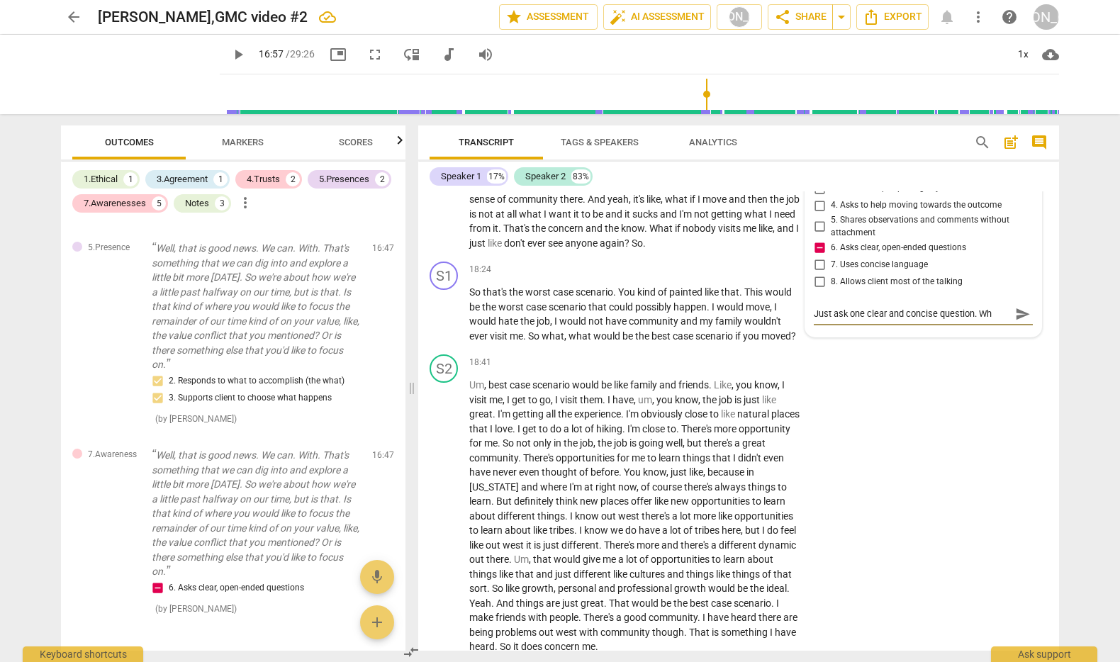
type textarea "Just ask one clear and concise question. W"
type textarea "Just ask one clear and concise question."
type textarea "Just ask one clear and concise question. Y"
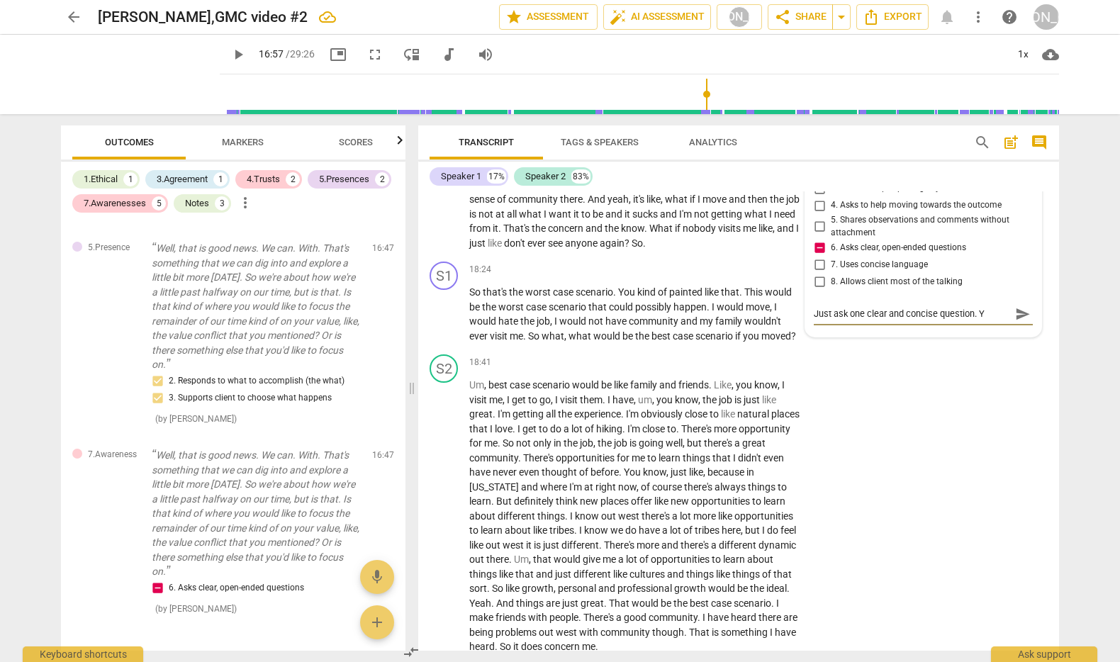
type textarea "Just ask one clear and concise question. Yo"
type textarea "Just ask one clear and concise question. You"
type textarea "Just ask one clear and concise question. You'"
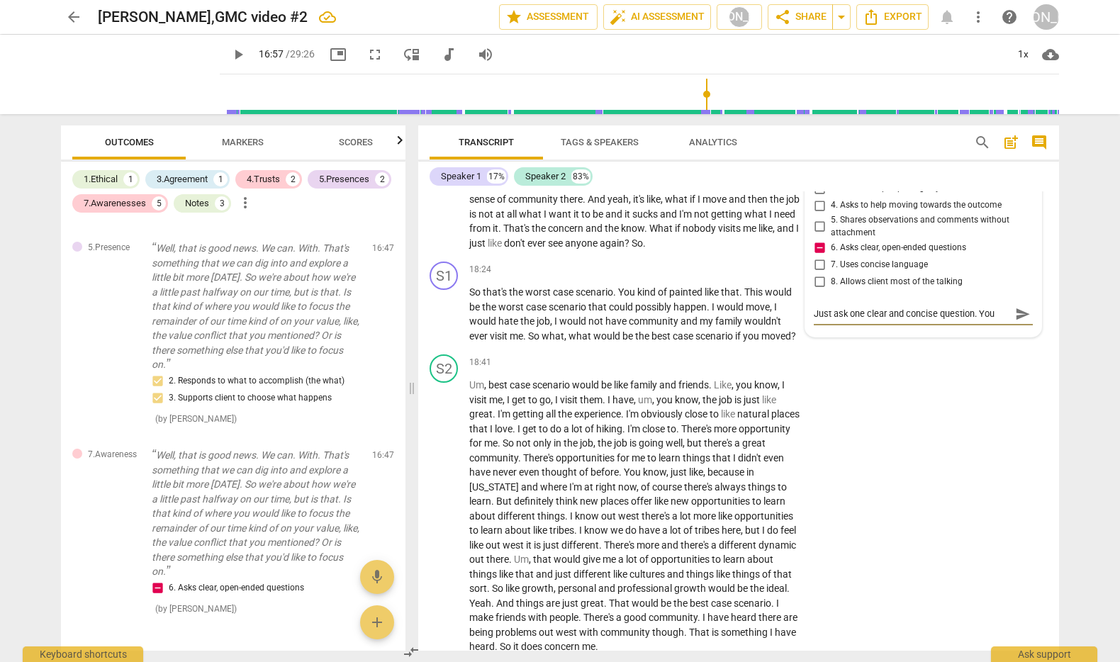
type textarea "Just ask one clear and concise question. You'"
type textarea "Just ask one clear and concise question. You'v"
type textarea "Just ask one clear and concise question. You've"
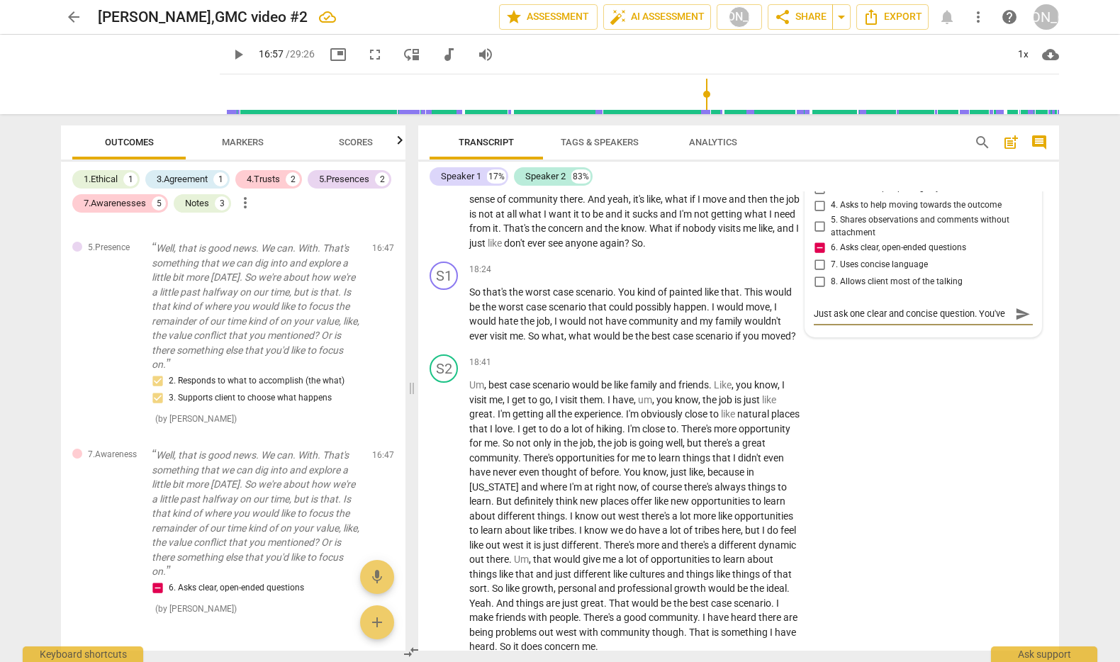
type textarea "Just ask one clear and concise question. You've"
type textarea "Just ask one clear and concise question. You've p"
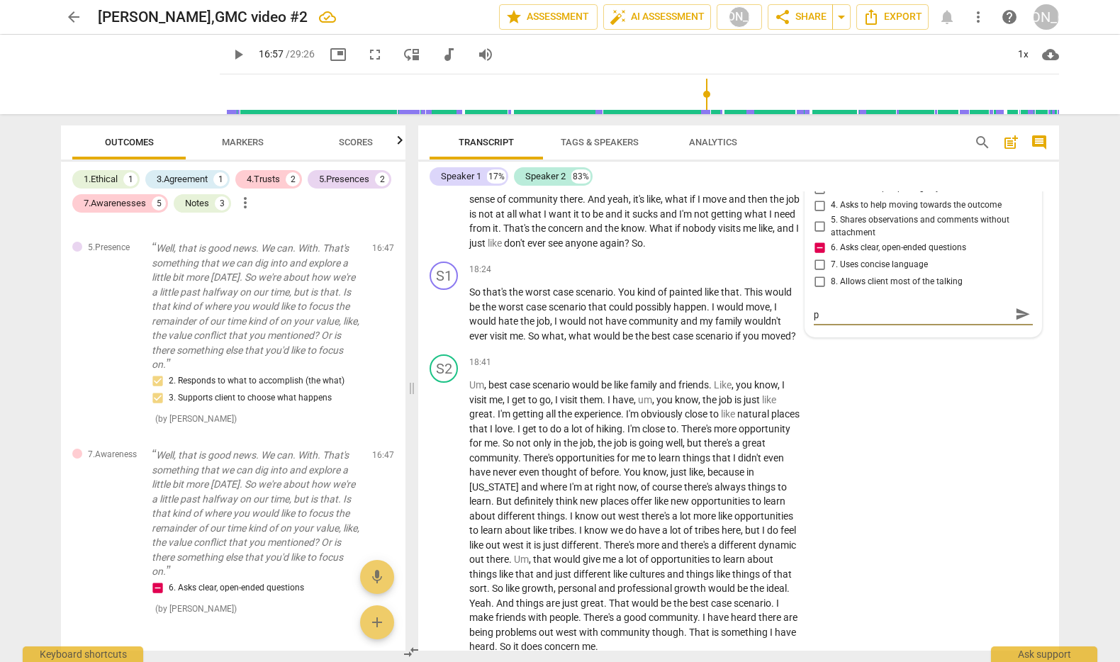
type textarea "Just ask one clear and concise question. You've pu"
type textarea "Just ask one clear and concise question. You've put"
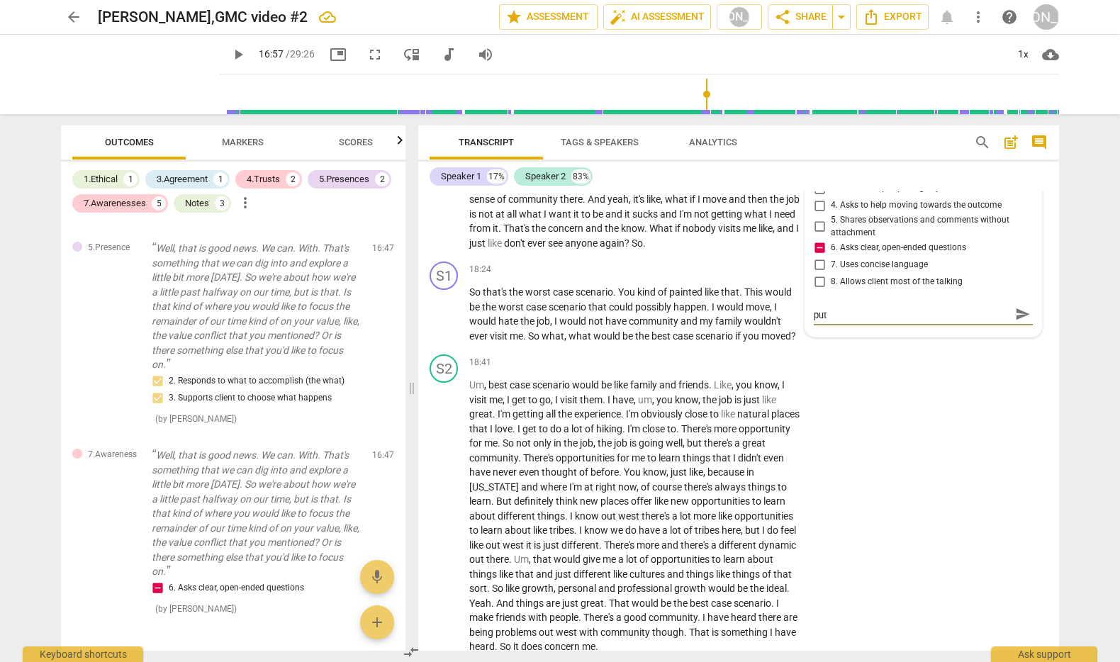
type textarea "Just ask one clear and concise question. You've put"
type textarea "Just ask one clear and concise question. You've put a"
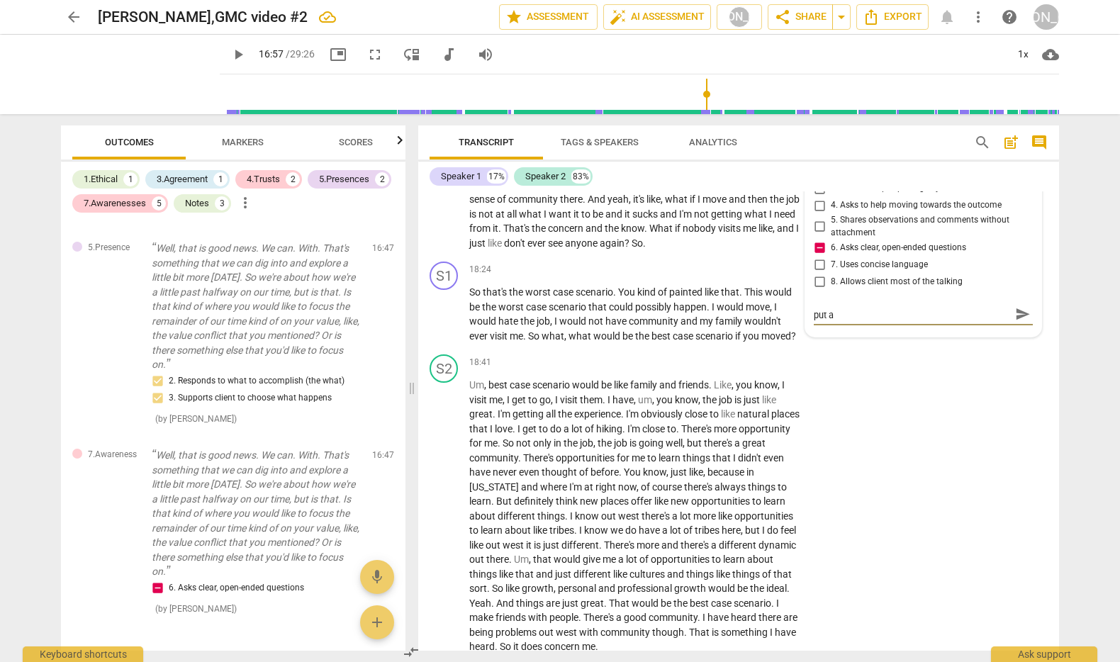
type textarea "Just ask one clear and concise question. You've put a l"
type textarea "Just ask one clear and concise question. You've put a lo"
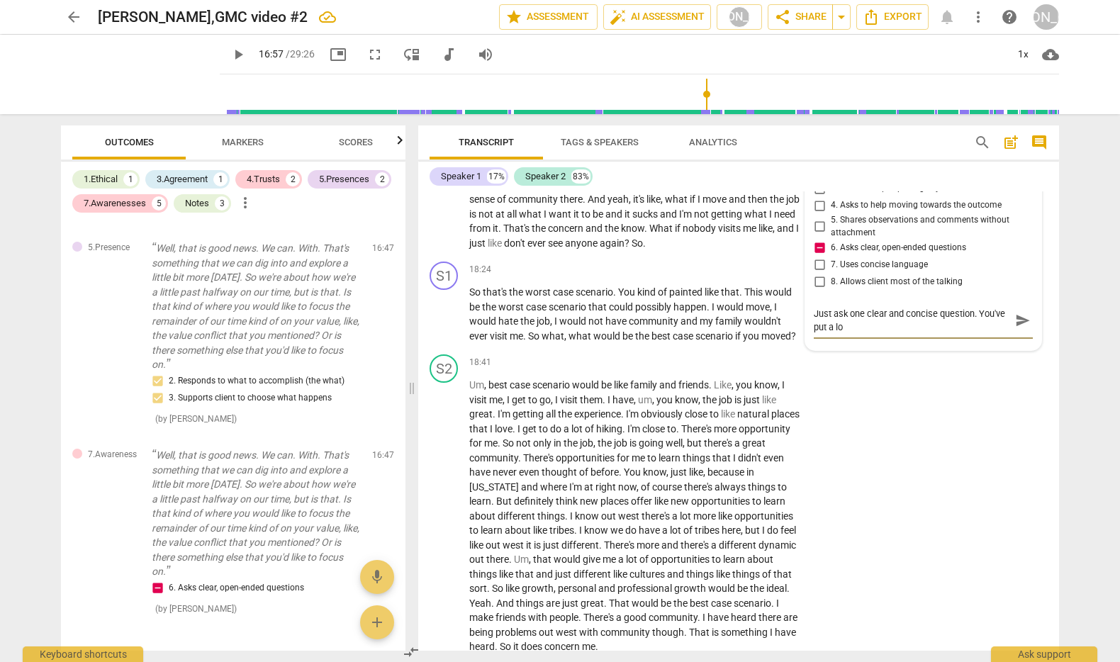
type textarea "Just ask one clear and concise question. You've put a lot"
type textarea "Just ask one clear and concise question. You've put a lot o"
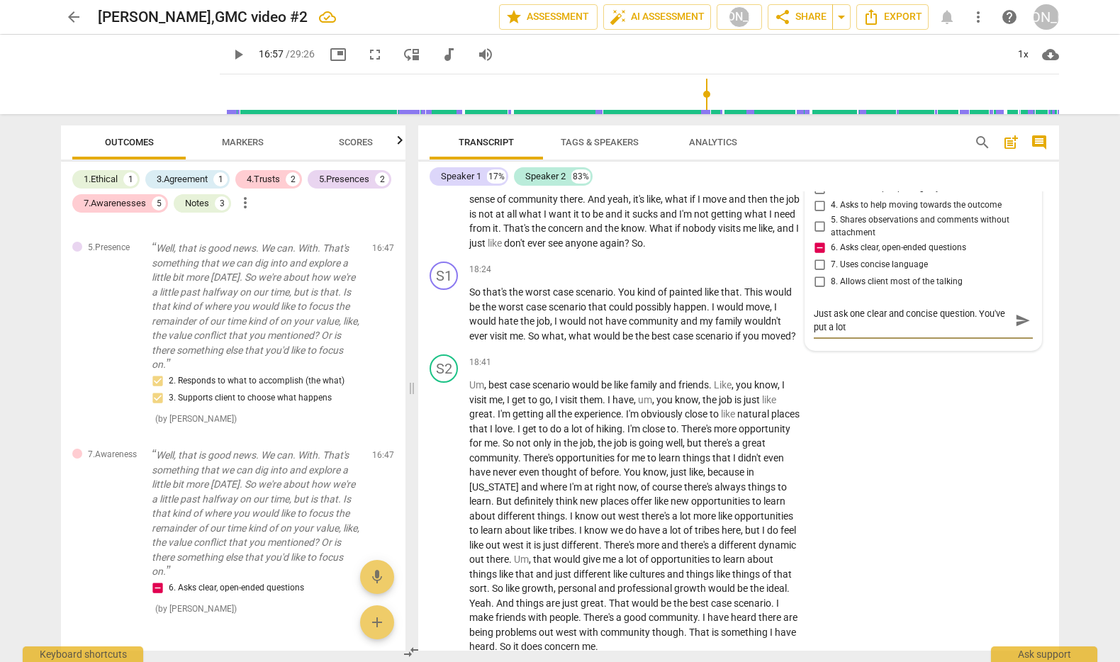
type textarea "Just ask one clear and concise question. You've put a lot o"
type textarea "Just ask one clear and concise question. You've put a lot on"
type textarea "Just ask one clear and concise question. You've put a lot on t"
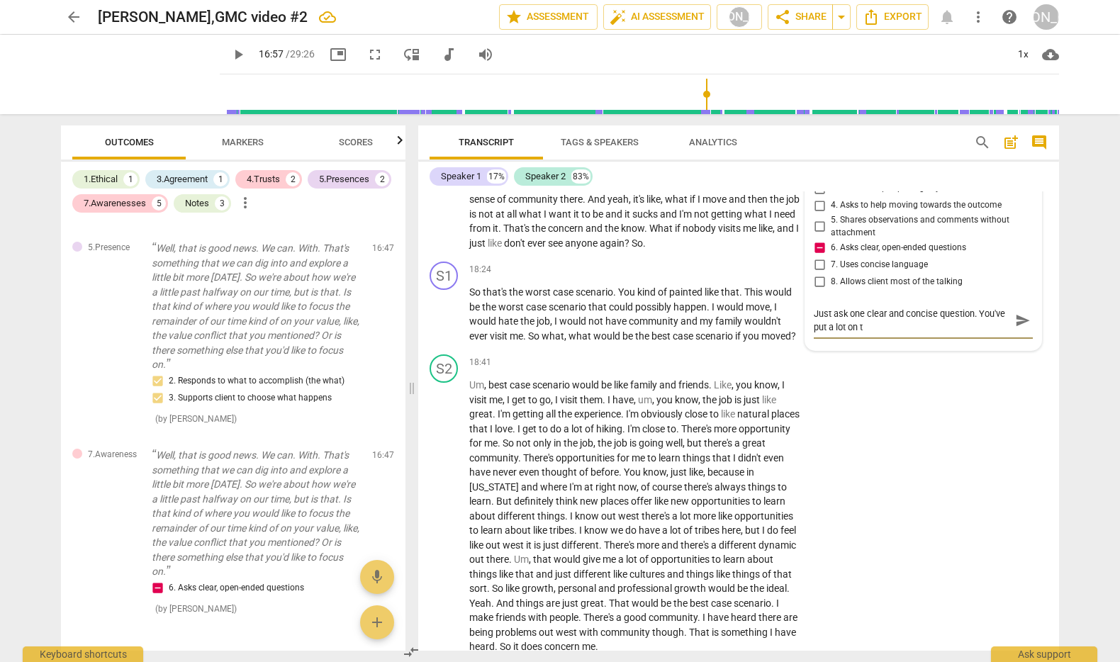
type textarea "Just ask one clear and concise question. You've put a lot on t"
type textarea "Just ask one clear and concise question. You've put a lot on th"
type textarea "Just ask one clear and concise question. You've put a lot on the"
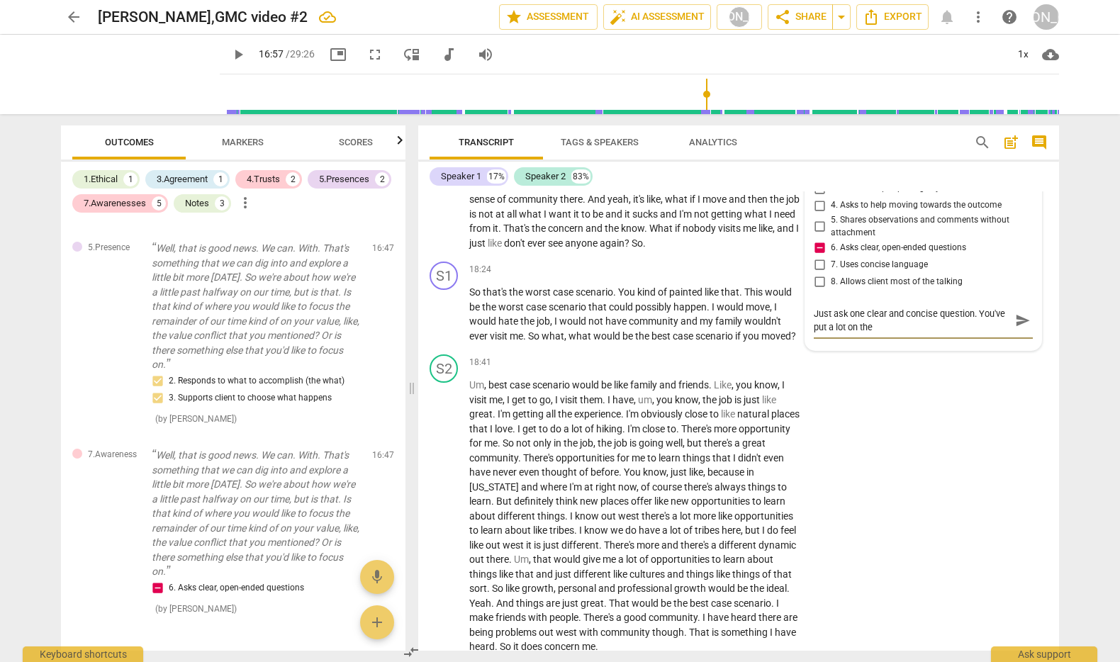
type textarea "Just ask one clear and concise question. You've put a lot on the"
type textarea "Just ask one clear and concise question. You've put a lot on the t"
type textarea "Just ask one clear and concise question. You've put a lot on the ta"
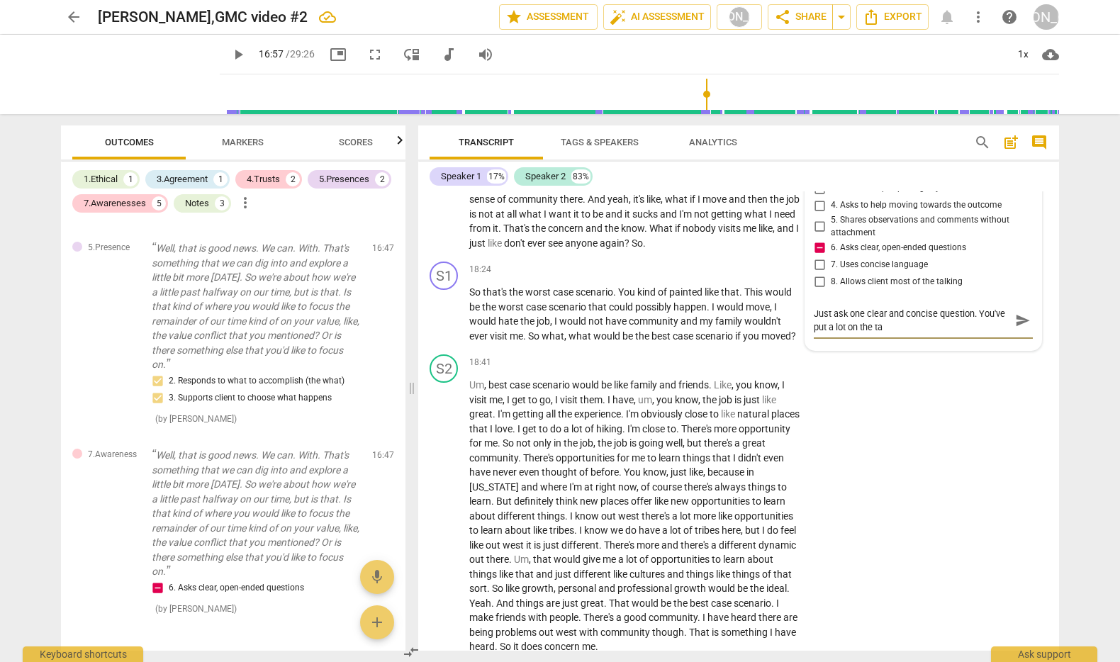
type textarea "Just ask one clear and concise question. You've put a lot on the tab"
type textarea "Just ask one clear and concise question. You've put a lot on the tabl"
type textarea "Just ask one clear and concise question. You've put a lot on the table"
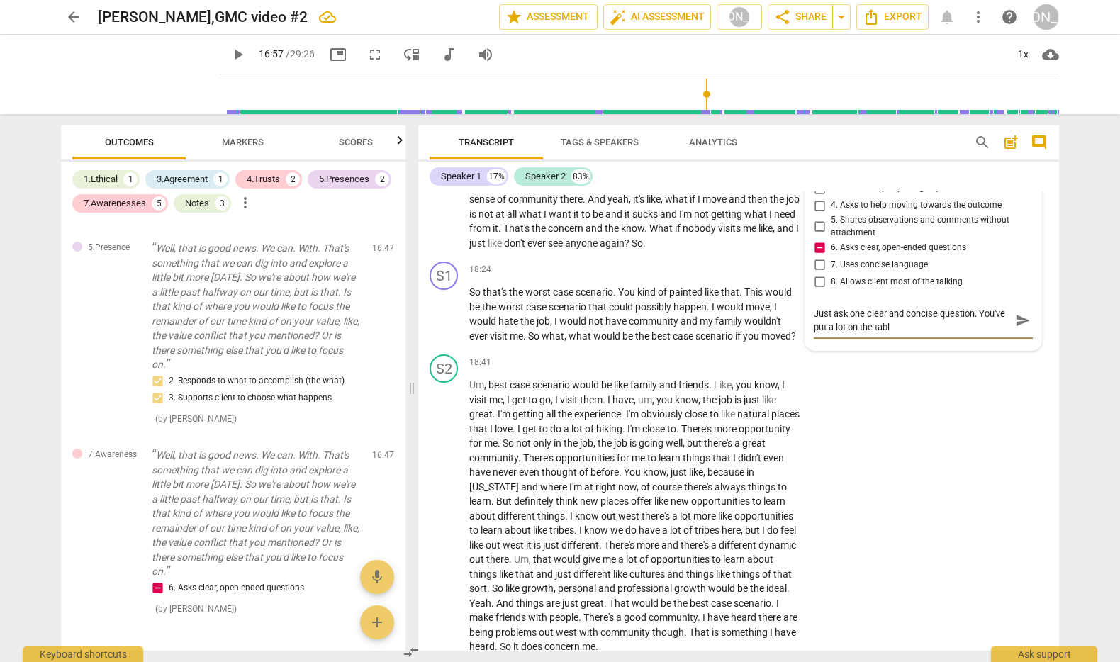
type textarea "Just ask one clear and concise question. You've put a lot on the table"
type textarea "Just ask one clear and concise question. You've put a lot on the table,"
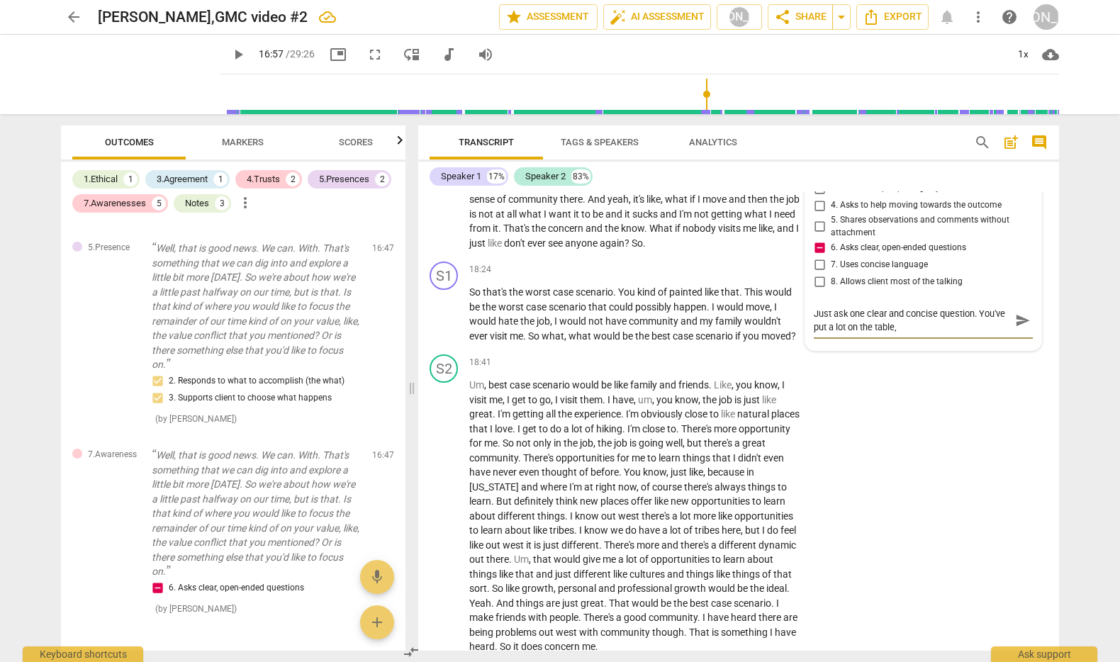
type textarea "Just ask one clear and concise question. You've put a lot on the table, w"
type textarea "Just ask one clear and concise question. You've put a lot on the table, wh"
type textarea "Just ask one clear and concise question. You've put a lot on the table, wha"
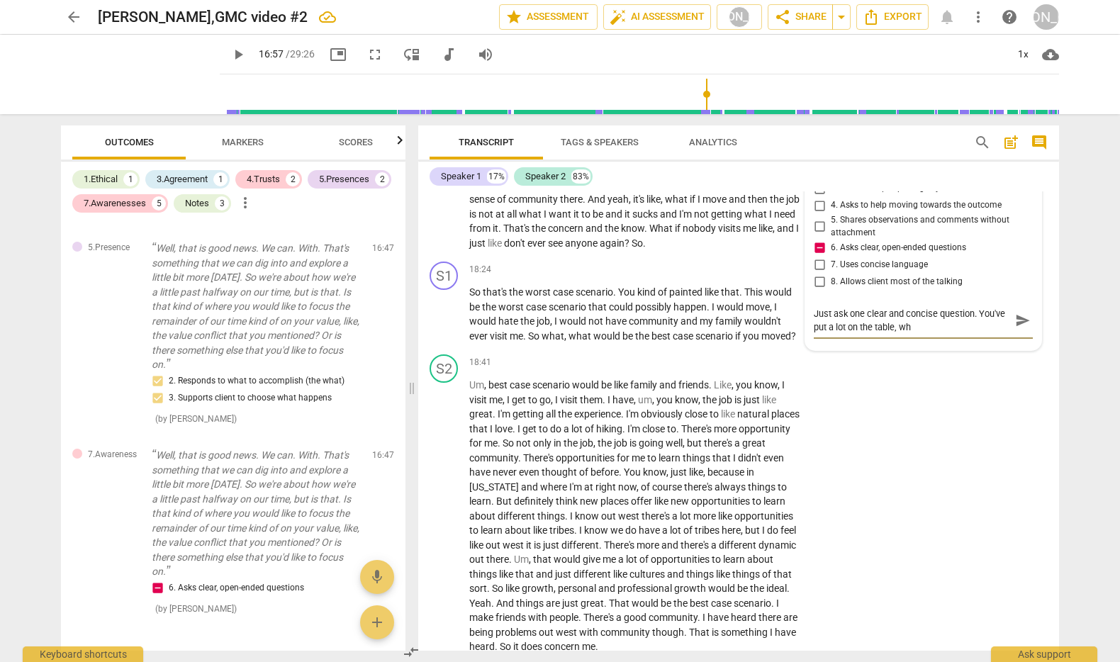
type textarea "Just ask one clear and concise question. You've put a lot on the table, wha"
type textarea "Just ask one clear and concise question. You've put a lot on the table, what"
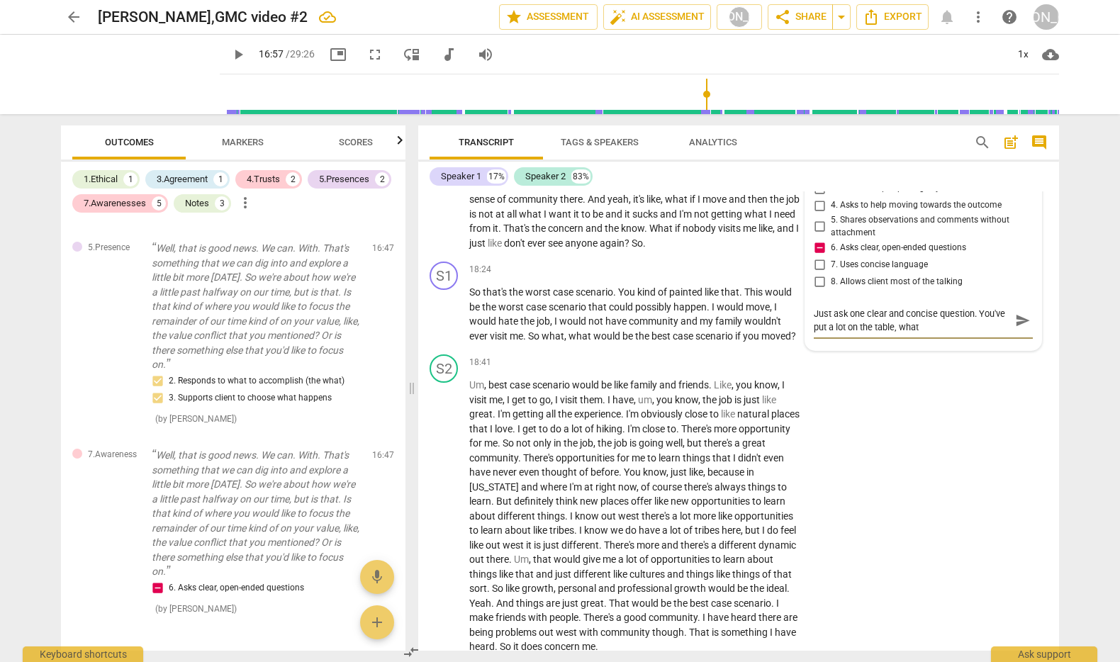
type textarea "Just ask one clear and concise question. You've put a lot on the table, what w"
type textarea "Just ask one clear and concise question. You've put a lot on the table, what wo"
type textarea "Just ask one clear and concise question. You've put a lot on the table, what wou"
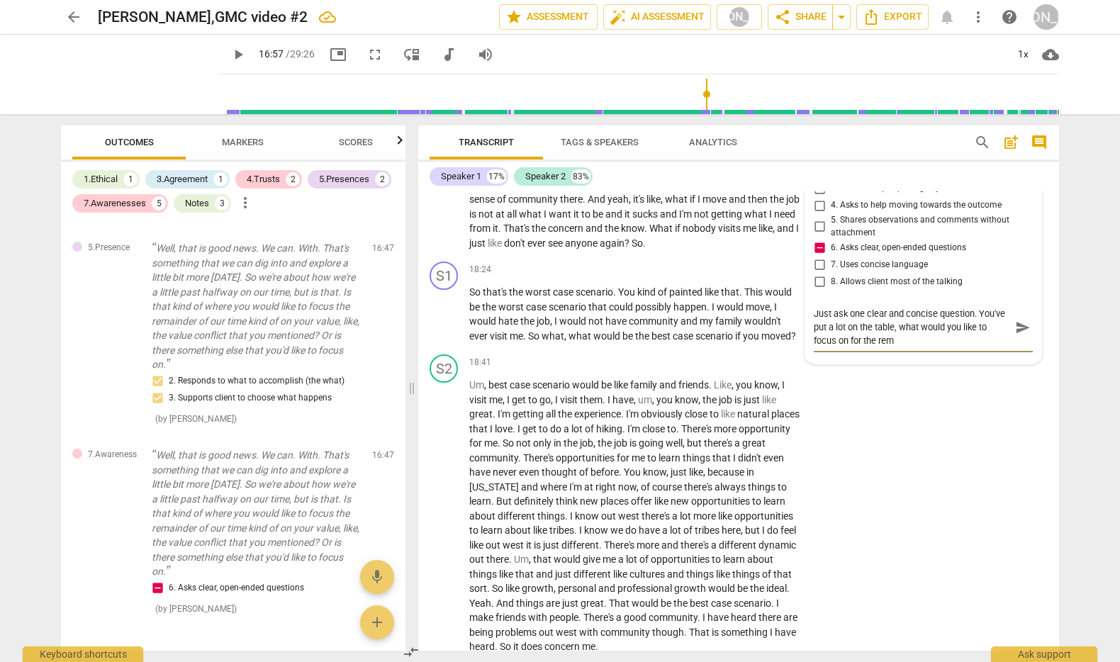
drag, startPoint x: 921, startPoint y: 397, endPoint x: 962, endPoint y: 398, distance: 41.1
click at [962, 347] on textarea "Just ask one clear and concise question. You've put a lot on the table, what wo…" at bounding box center [912, 327] width 196 height 40
click at [921, 347] on textarea "Just ask one clear and concise question. You've put a lot on the table, what on…" at bounding box center [912, 327] width 196 height 40
click at [978, 361] on textarea "Just ask one clear and concise question. You've put a lot on the table, what on…" at bounding box center [912, 334] width 196 height 54
click at [948, 361] on textarea "Just ask one clear and concise question. "You've put a lot on the table, what o…" at bounding box center [912, 334] width 196 height 54
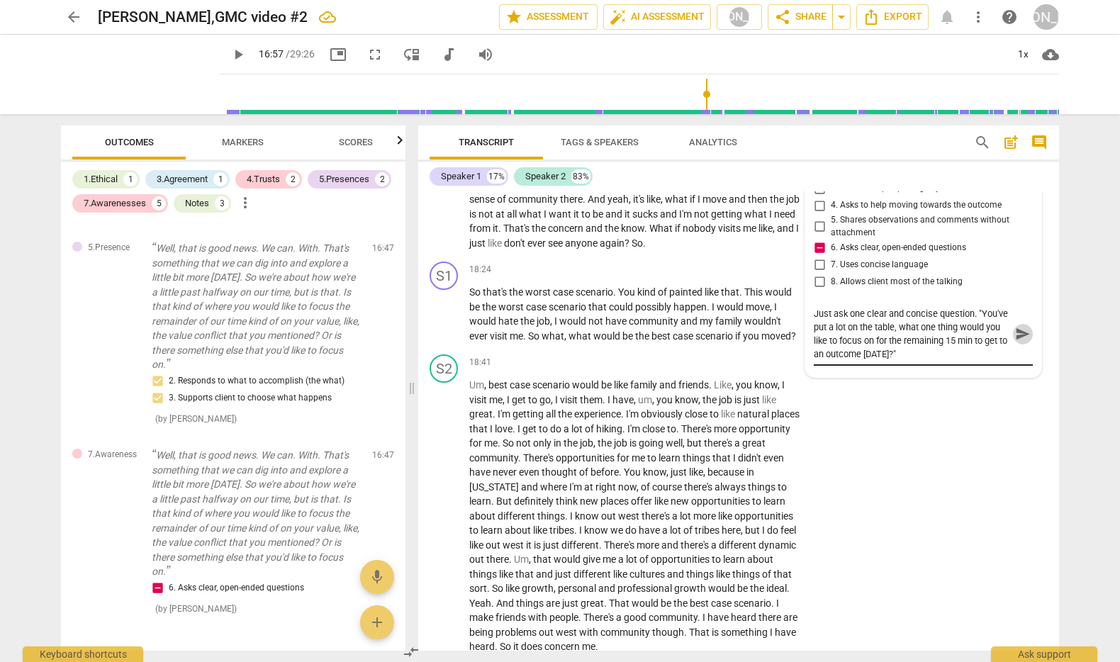
click at [1015, 342] on span "send" at bounding box center [1023, 335] width 16 height 16
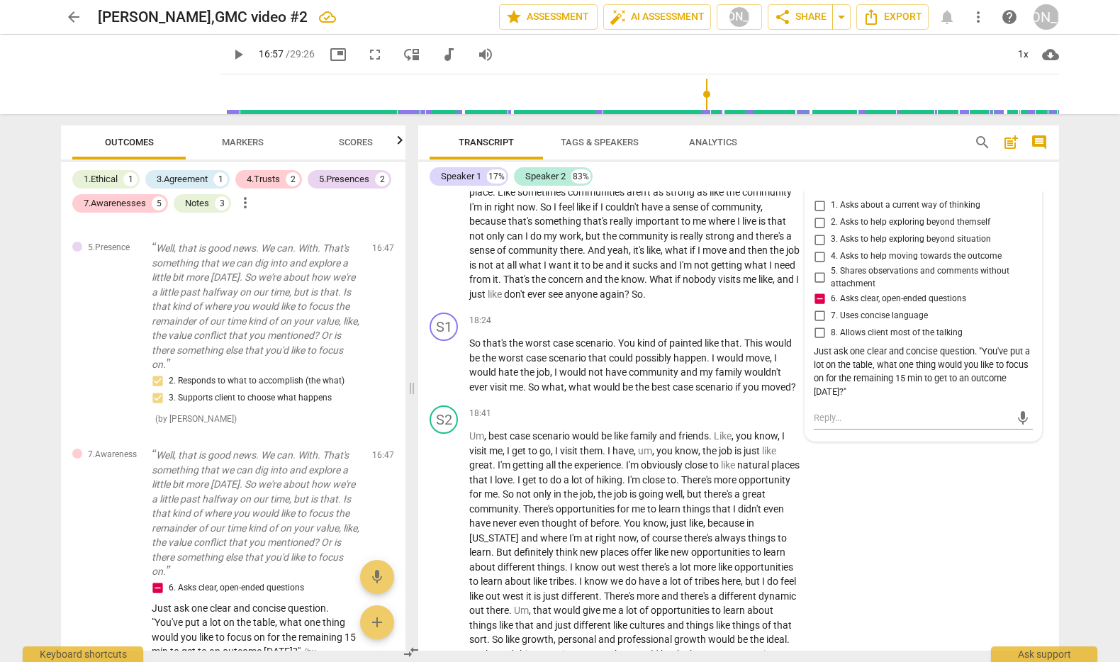
scroll to position [4192, 0]
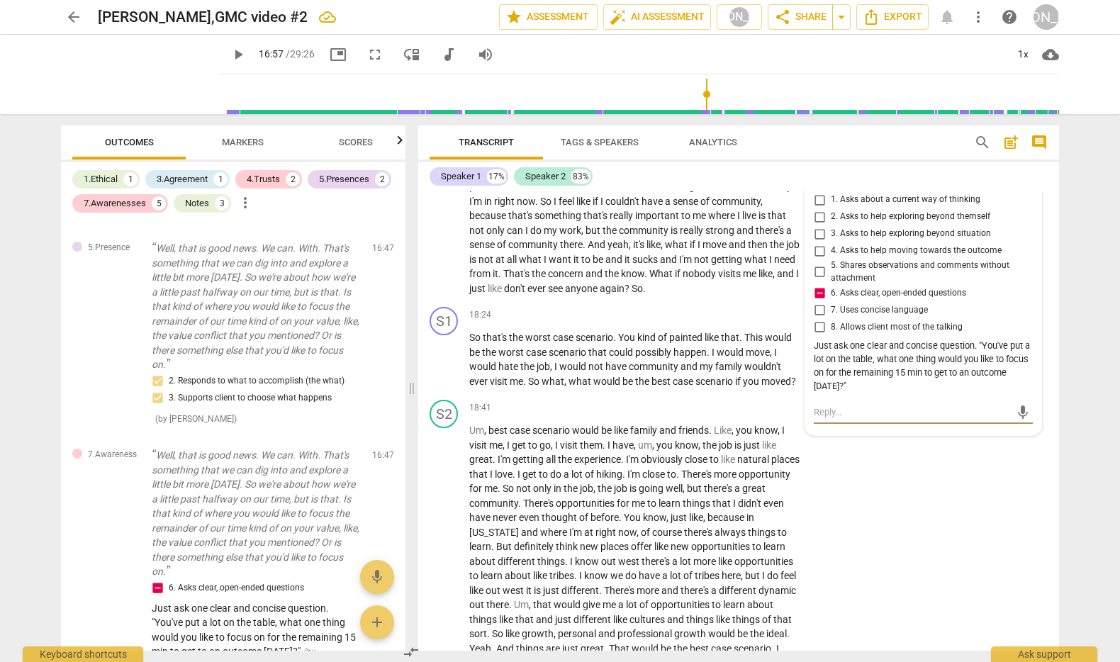
click at [831, 419] on textarea at bounding box center [912, 411] width 196 height 13
click at [935, 432] on textarea "Work on not prompting client - but invite client to say what they want to focus…" at bounding box center [912, 418] width 196 height 27
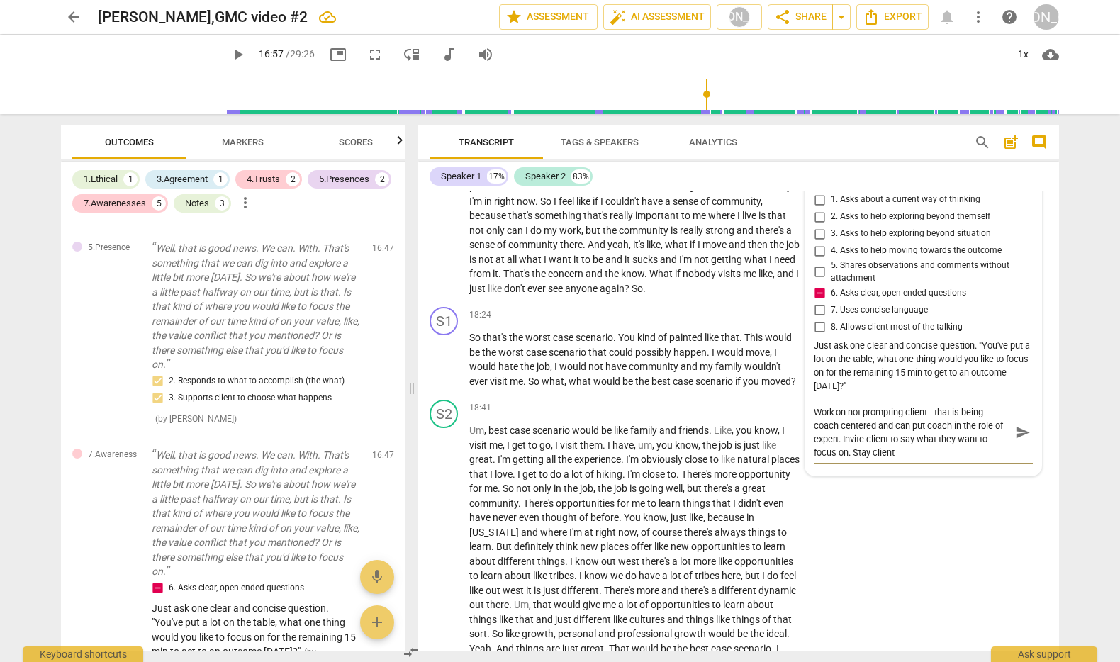
drag, startPoint x: 851, startPoint y: 521, endPoint x: 898, endPoint y: 524, distance: 46.9
click at [902, 459] on textarea "Work on not prompting client - that is being coach centered and can put coach i…" at bounding box center [912, 432] width 196 height 54
click at [1021, 441] on span "send" at bounding box center [1023, 433] width 16 height 16
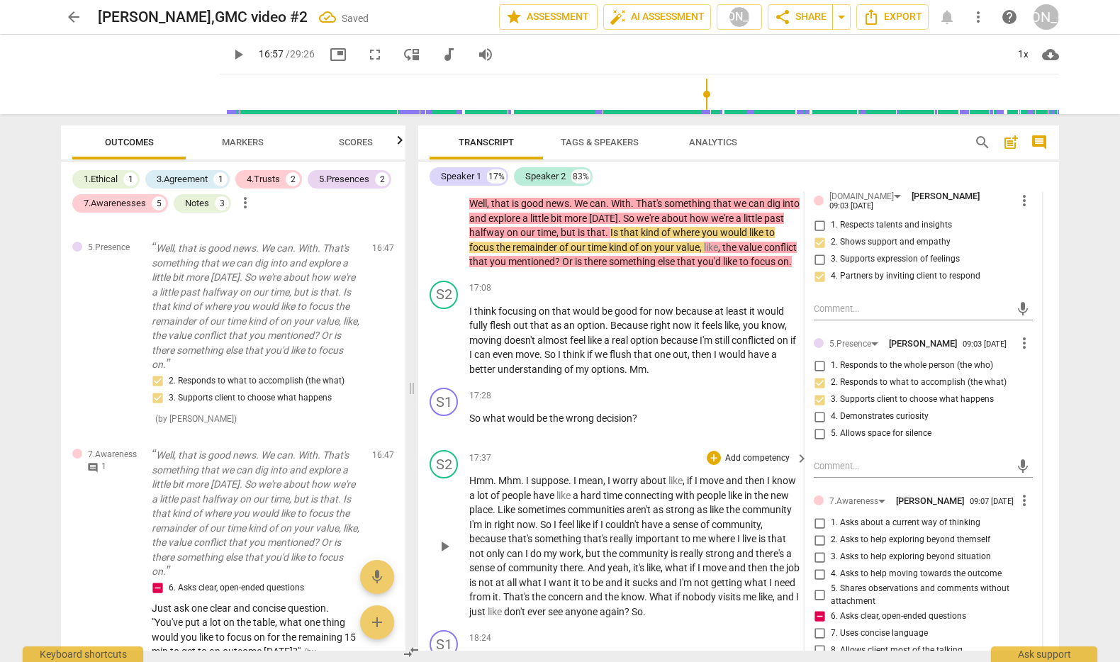
scroll to position [3867, 0]
click at [446, 350] on span "play_arrow" at bounding box center [444, 341] width 17 height 17
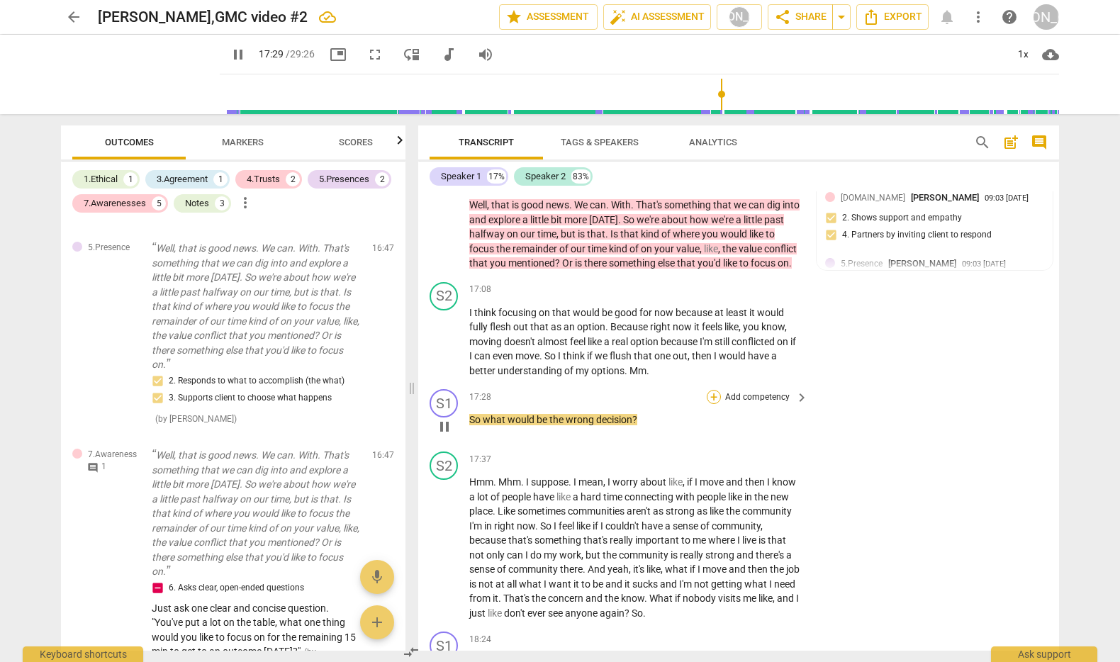
click at [713, 404] on div "+" at bounding box center [714, 397] width 14 height 14
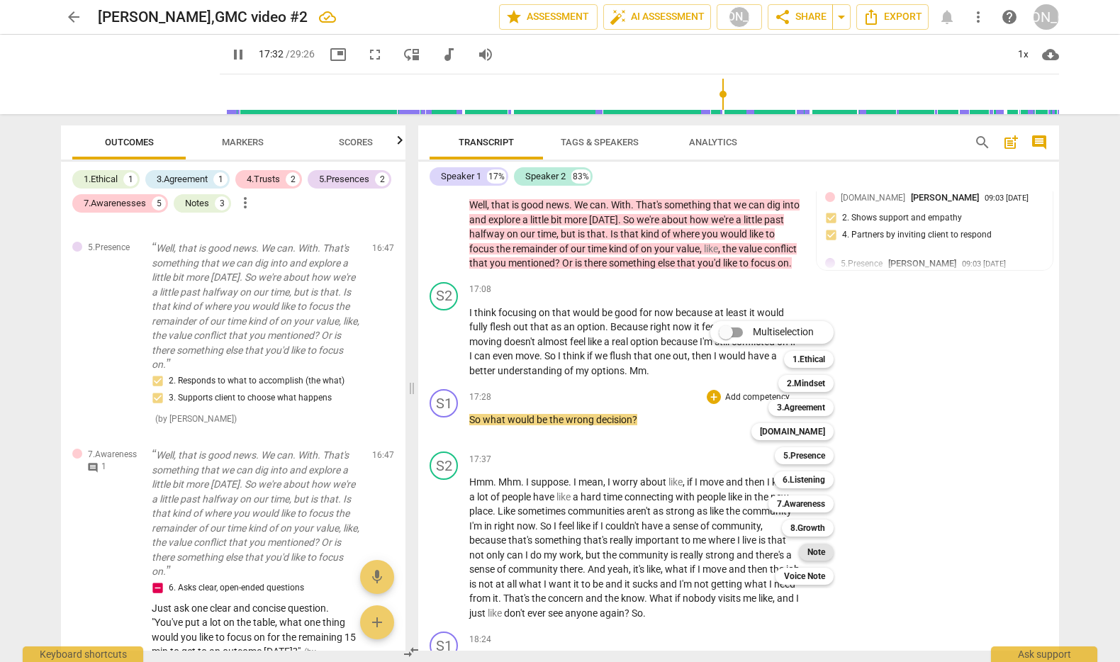
click at [821, 549] on b "Note" at bounding box center [816, 552] width 18 height 17
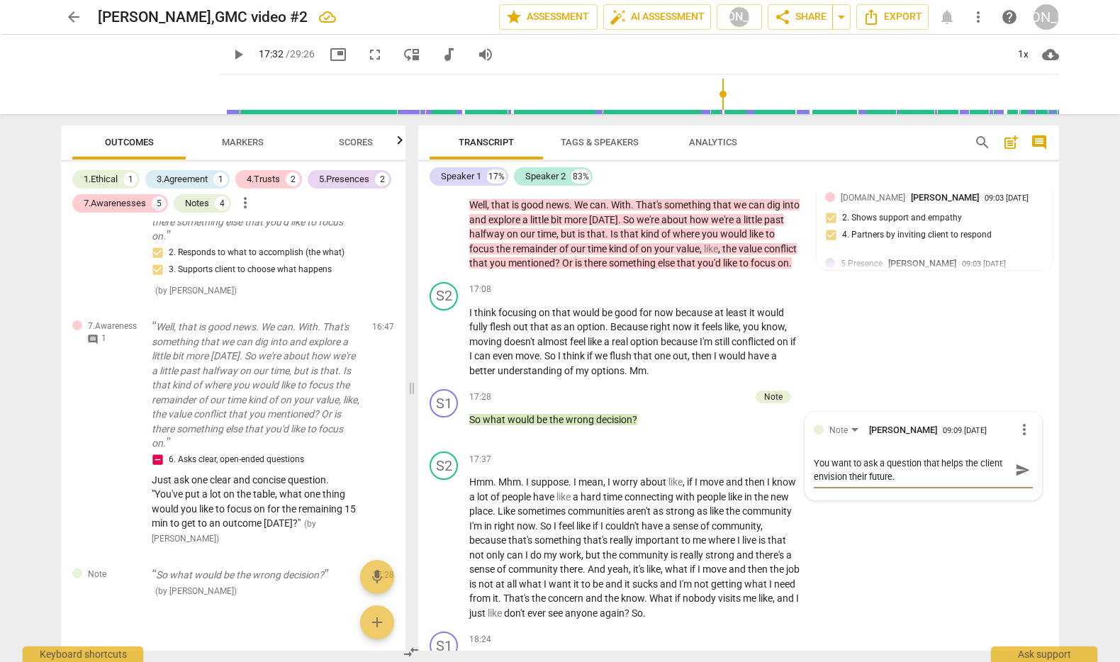
scroll to position [3868, 0]
click at [896, 483] on textarea "You want to ask a question that helps the client envision their future." at bounding box center [912, 469] width 196 height 27
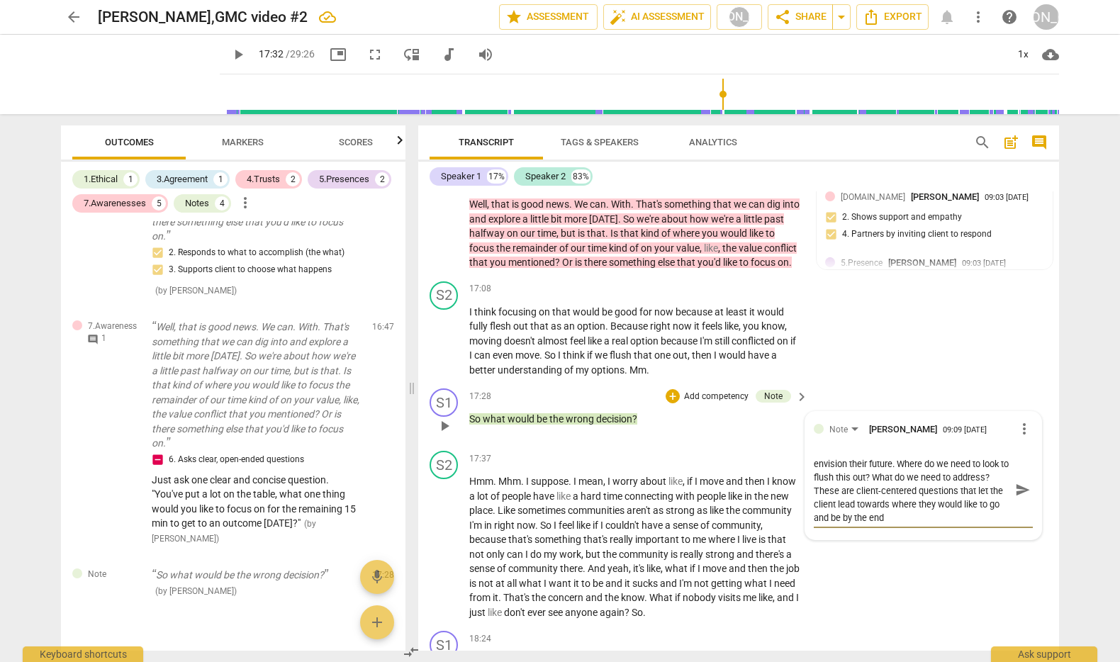
scroll to position [0, 0]
drag, startPoint x: 812, startPoint y: 559, endPoint x: 952, endPoint y: 585, distance: 142.8
click at [951, 537] on textarea "You want to ask a question that helps the client envision their future. Where d…" at bounding box center [912, 496] width 196 height 81
click at [1012, 485] on span "send" at bounding box center [1022, 476] width 21 height 17
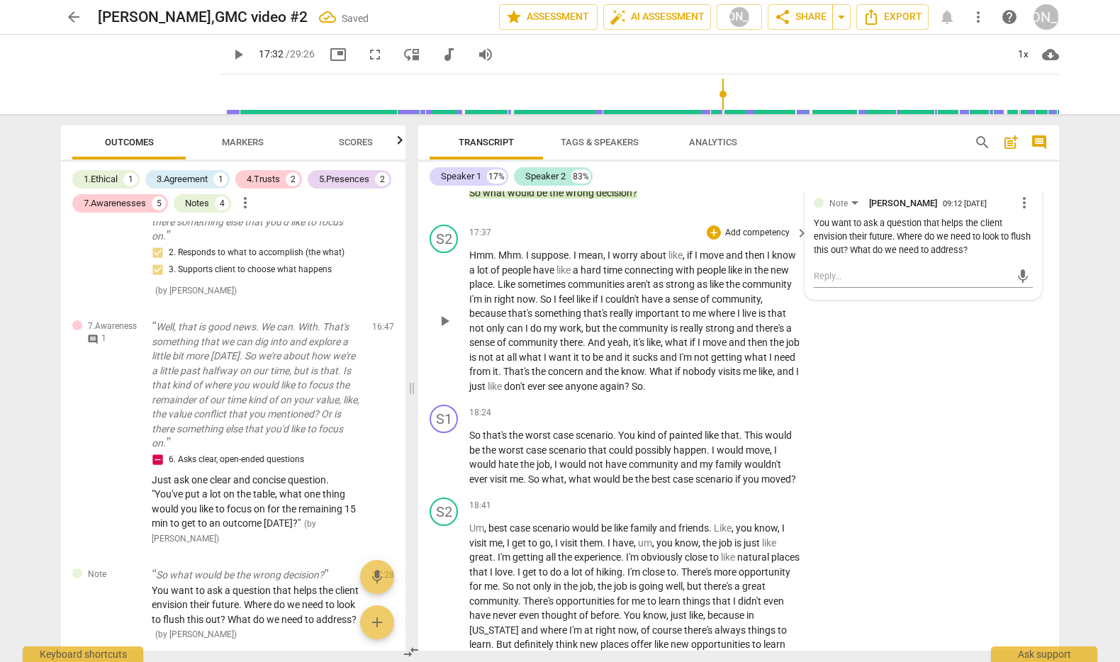
scroll to position [4095, 0]
click at [438, 328] on span "play_arrow" at bounding box center [444, 319] width 17 height 17
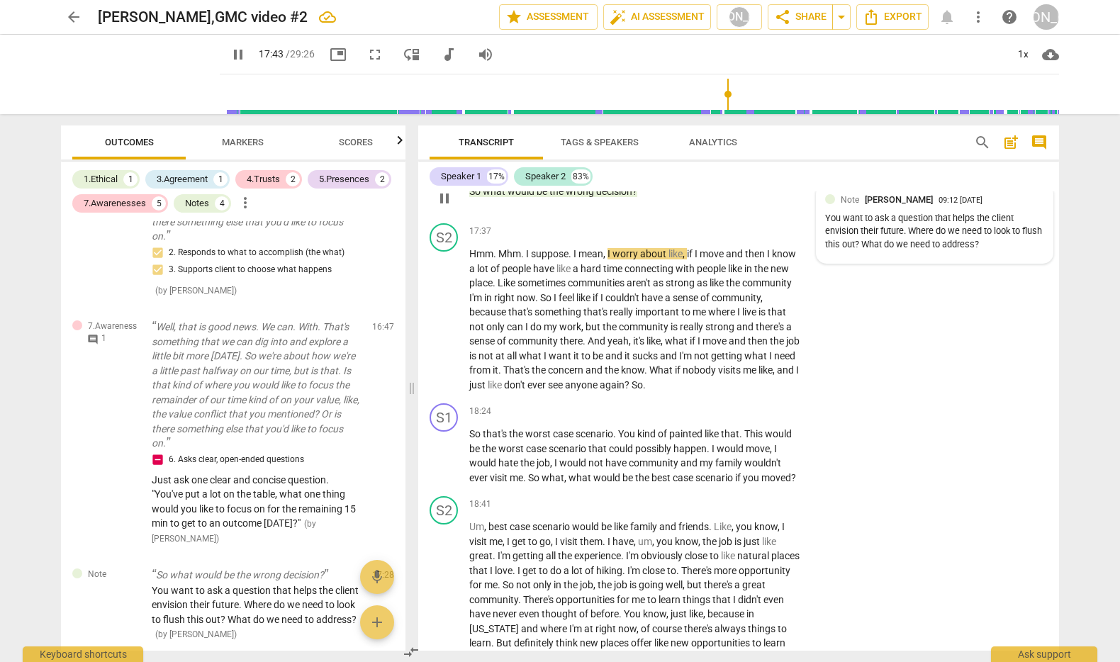
click at [907, 254] on div "Note Jackie Ann Adams 09:12 09-05-2025 You want to ask a question that helps th…" at bounding box center [934, 224] width 219 height 62
click at [840, 281] on textarea at bounding box center [912, 274] width 196 height 13
